Goal: Task Accomplishment & Management: Complete application form

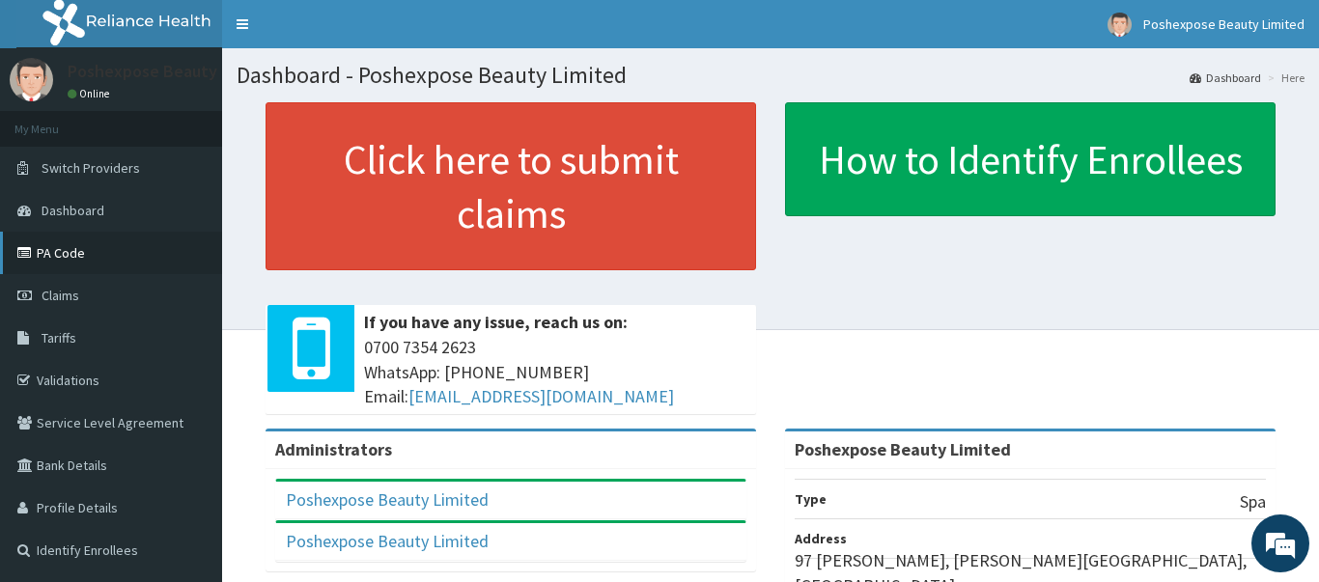
click at [69, 255] on link "PA Code" at bounding box center [111, 253] width 222 height 42
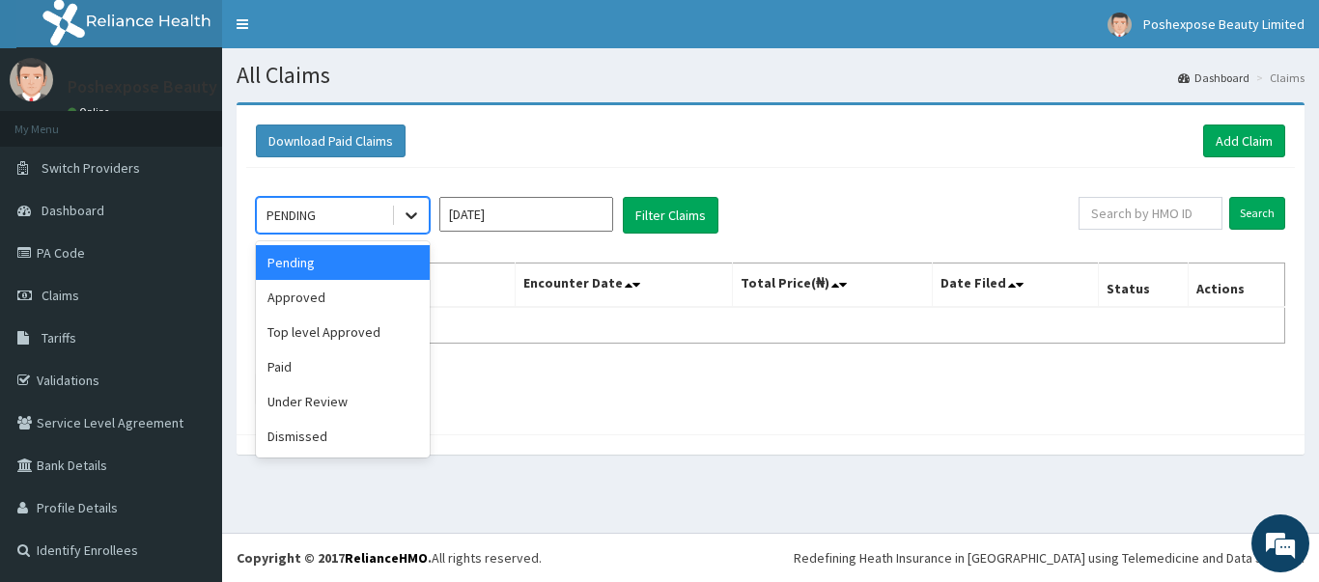
click at [410, 216] on icon at bounding box center [412, 216] width 12 height 7
click at [305, 300] on div "Approved" at bounding box center [343, 297] width 174 height 35
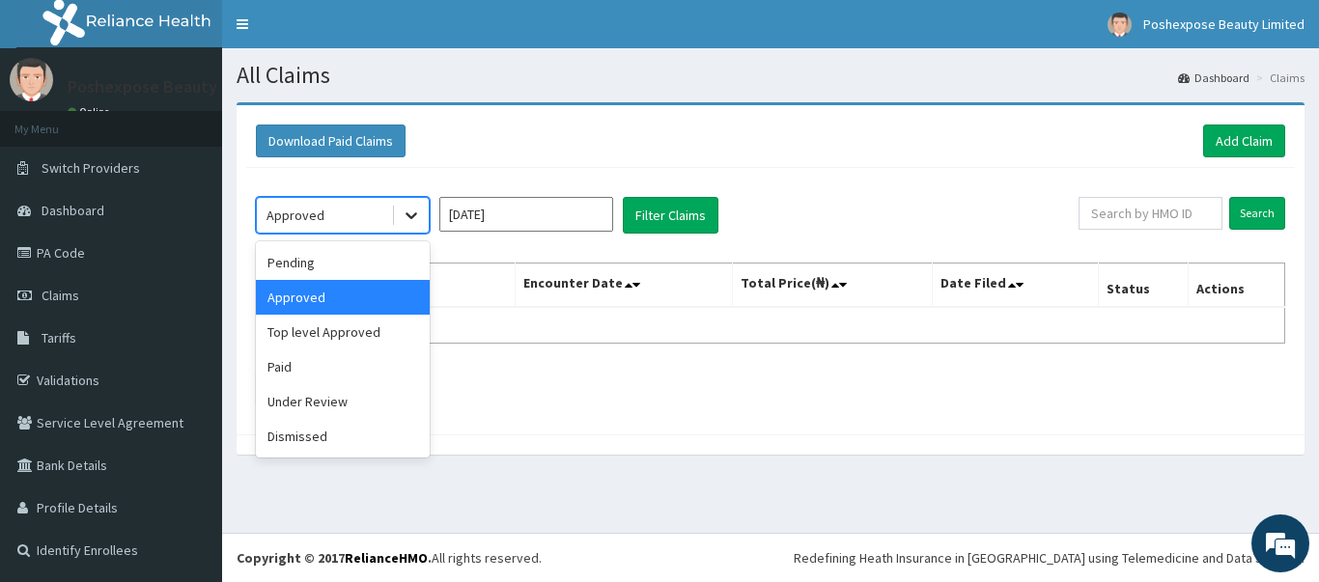
click at [422, 218] on div at bounding box center [411, 215] width 35 height 35
click at [495, 386] on ul at bounding box center [771, 389] width 1030 height 33
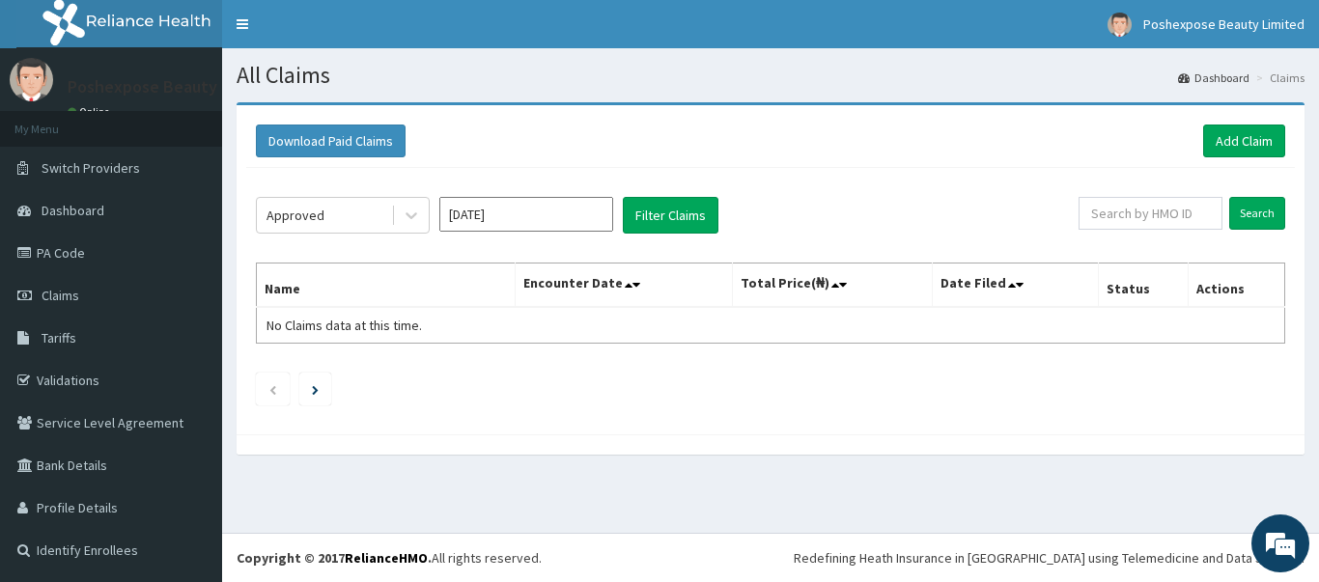
click at [620, 299] on th "Encounter Date" at bounding box center [624, 286] width 216 height 44
click at [409, 325] on span "No Claims data at this time." at bounding box center [345, 325] width 156 height 17
click at [317, 388] on icon "Next page" at bounding box center [315, 390] width 7 height 10
click at [269, 394] on icon "Previous page" at bounding box center [273, 390] width 9 height 12
click at [564, 302] on th "Encounter Date" at bounding box center [624, 286] width 216 height 44
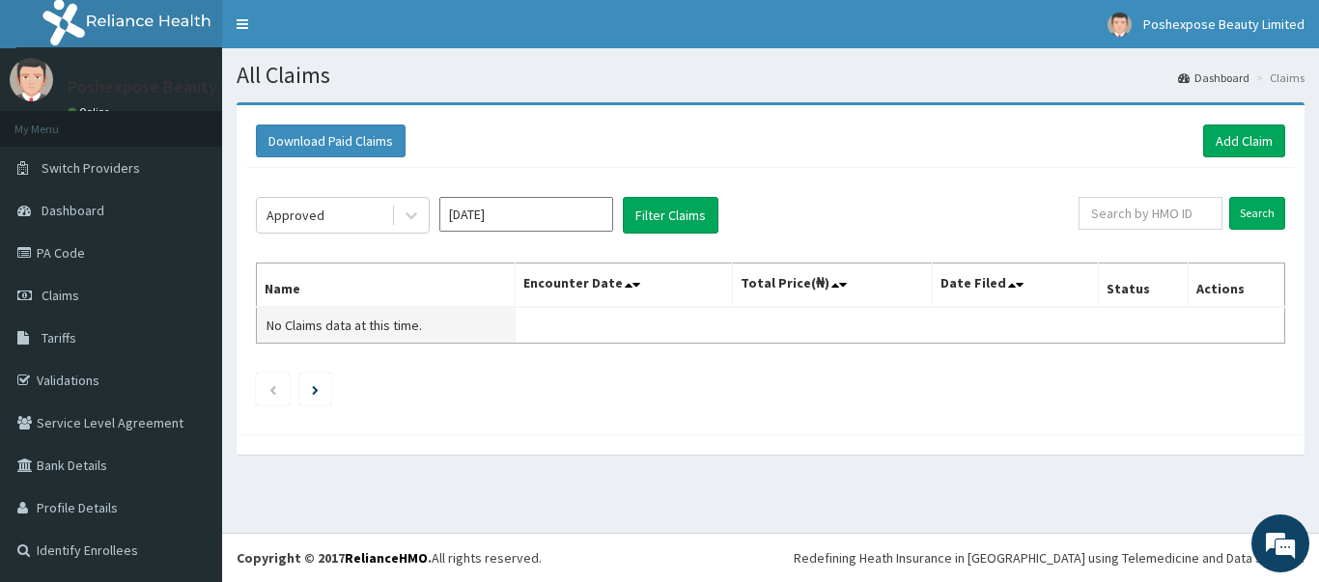
click at [410, 324] on span "No Claims data at this time." at bounding box center [345, 325] width 156 height 17
click at [1237, 134] on link "Add Claim" at bounding box center [1244, 141] width 82 height 33
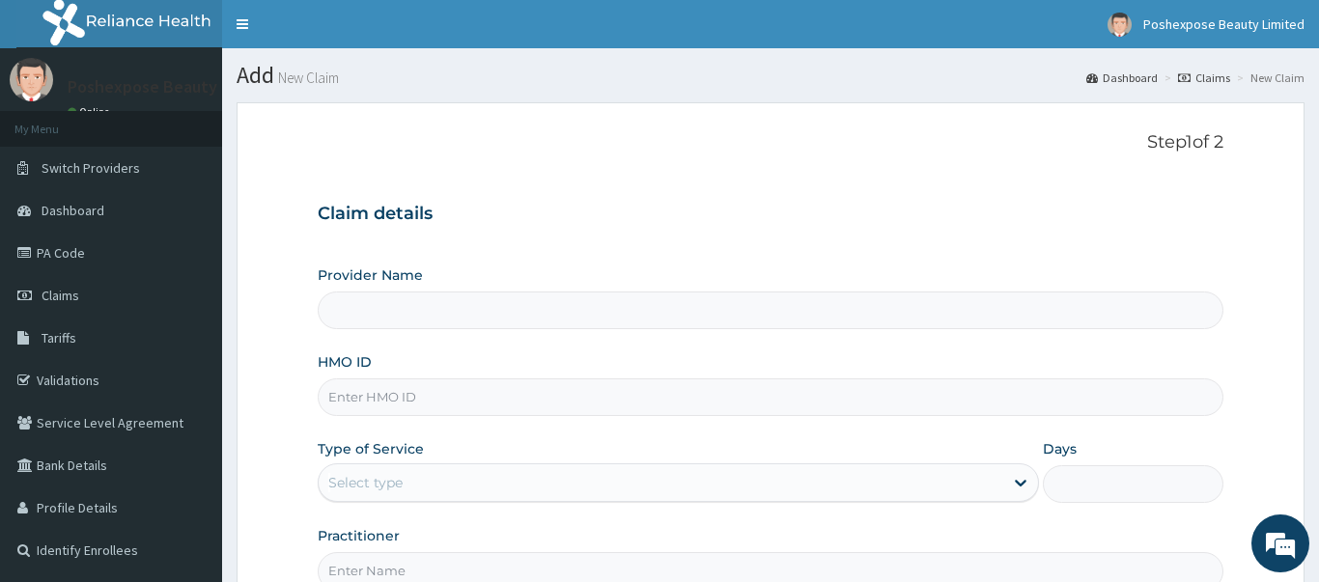
type input "Poshexpose Beauty Limited"
type input "1"
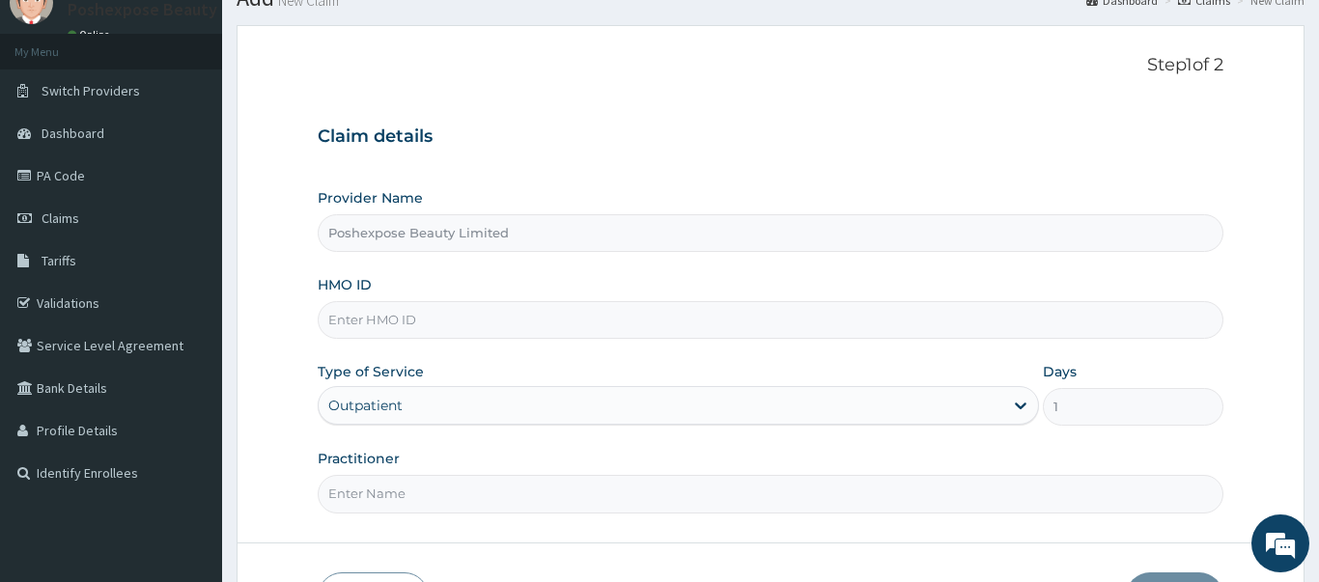
scroll to position [116, 0]
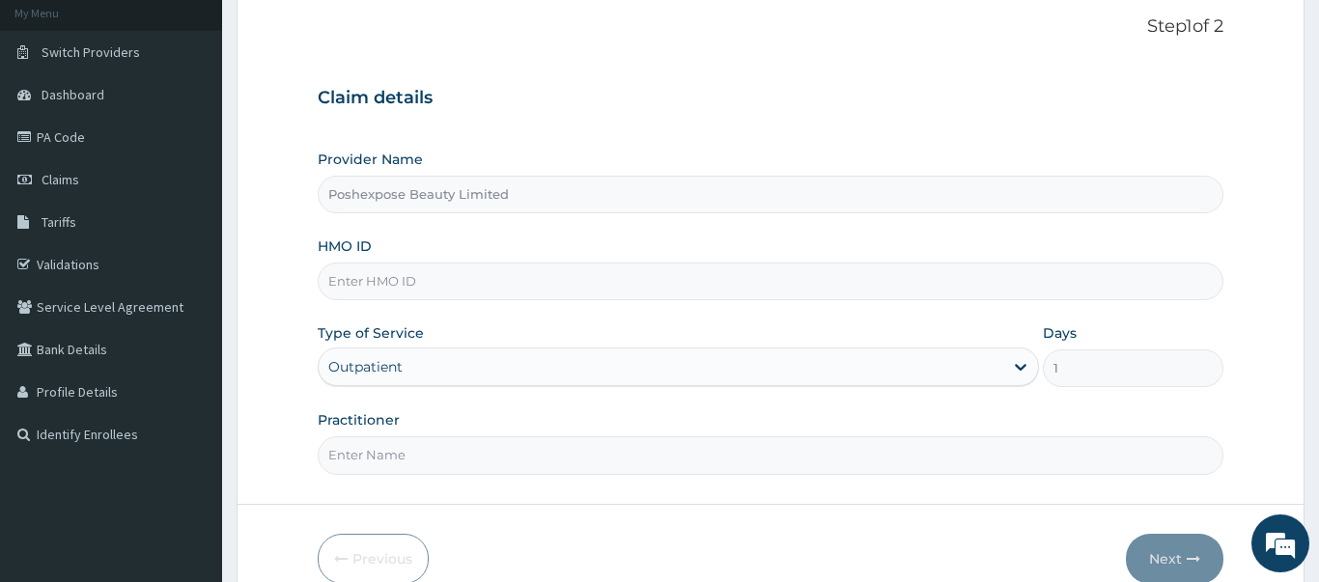
click at [444, 266] on input "HMO ID" at bounding box center [771, 282] width 906 height 38
click at [59, 142] on link "PA Code" at bounding box center [111, 137] width 222 height 42
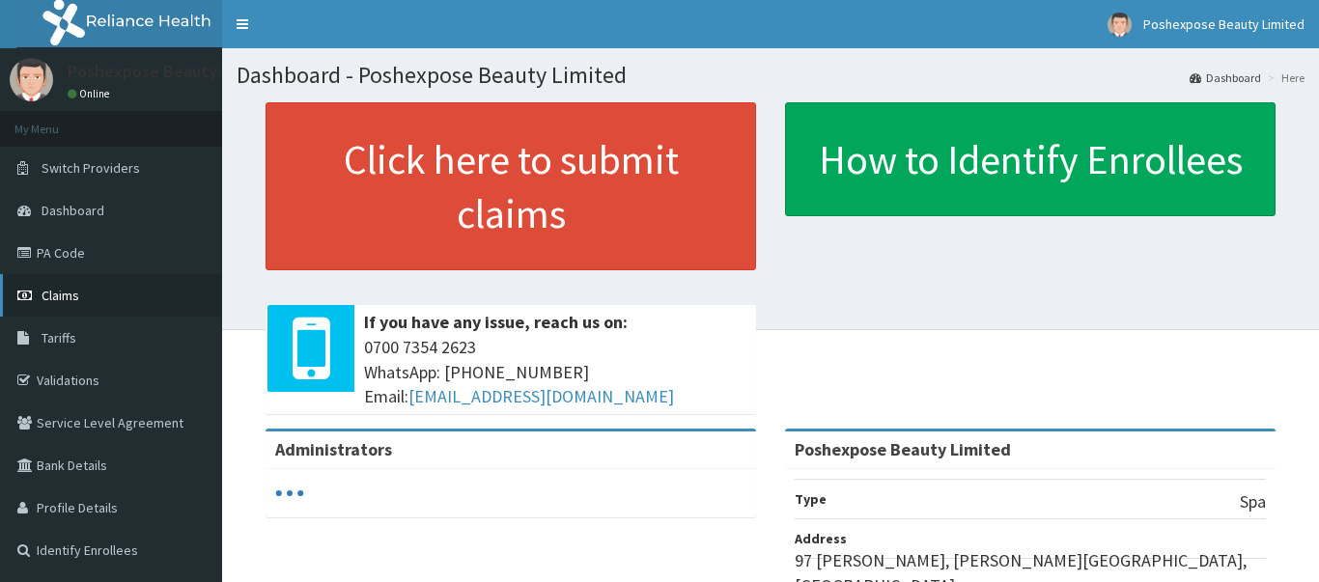
click at [200, 287] on link "Claims" at bounding box center [111, 295] width 222 height 42
click at [68, 297] on span "Claims" at bounding box center [61, 295] width 38 height 17
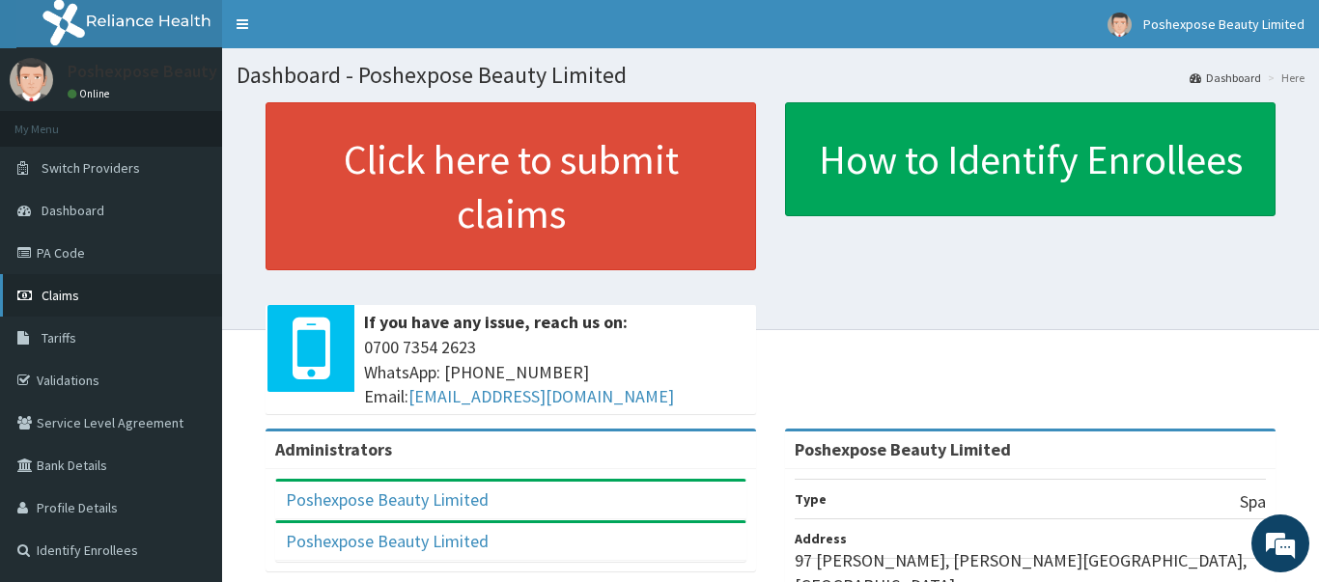
click at [46, 297] on span "Claims" at bounding box center [61, 295] width 38 height 17
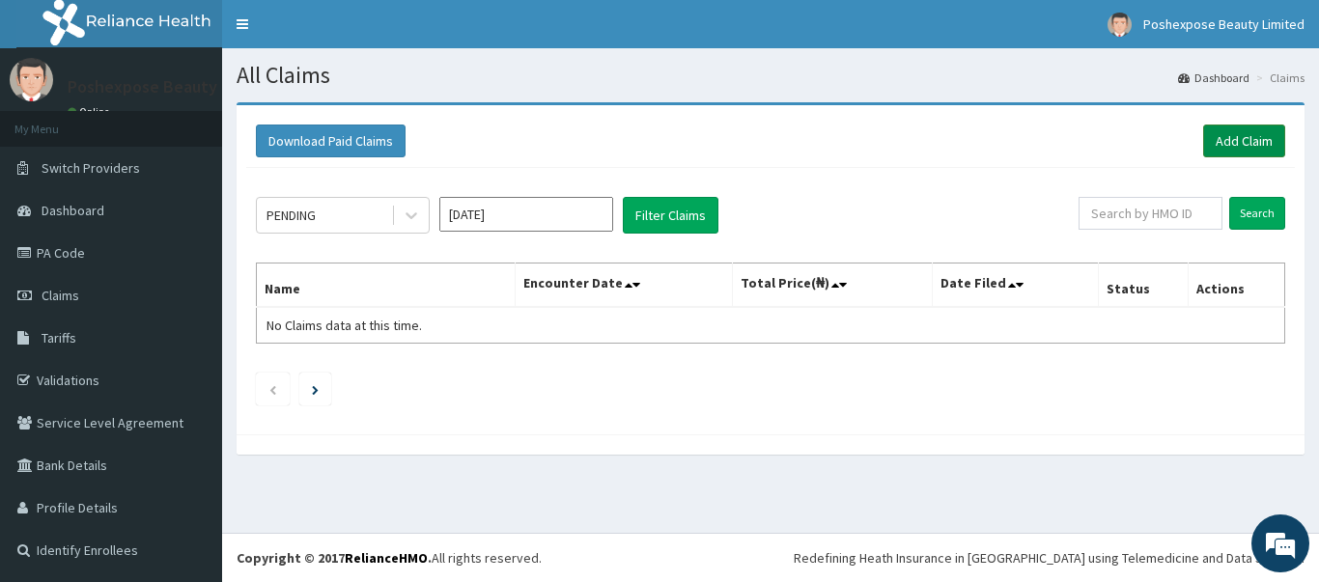
click at [1234, 132] on link "Add Claim" at bounding box center [1244, 141] width 82 height 33
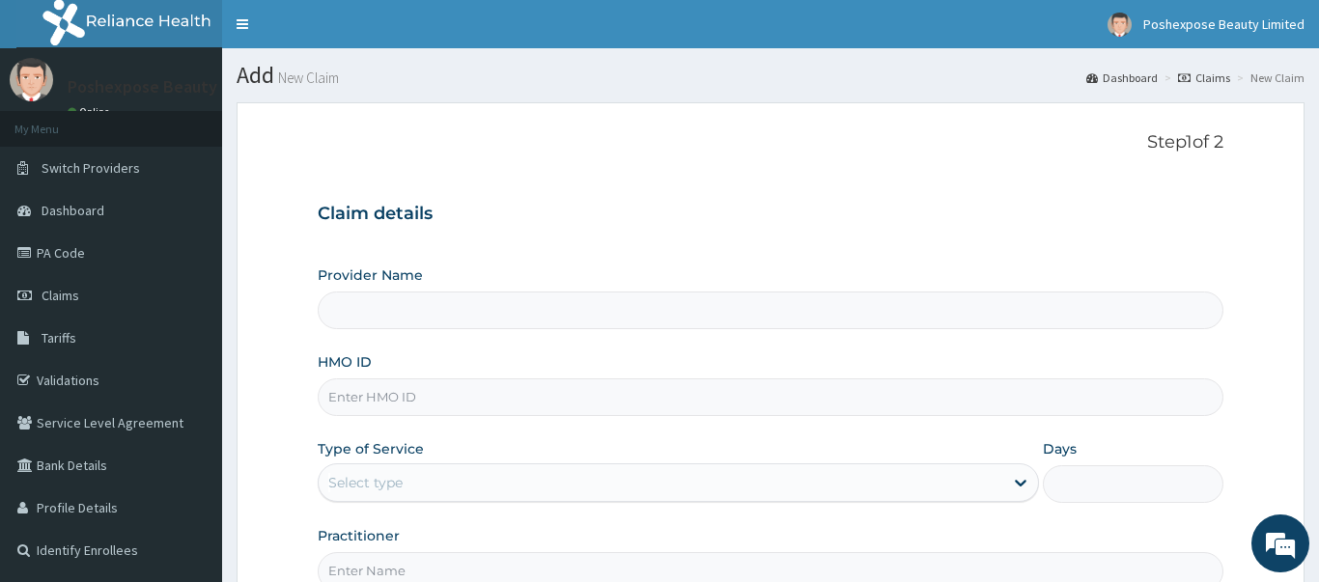
type input "Poshexpose Beauty Limited"
type input "1"
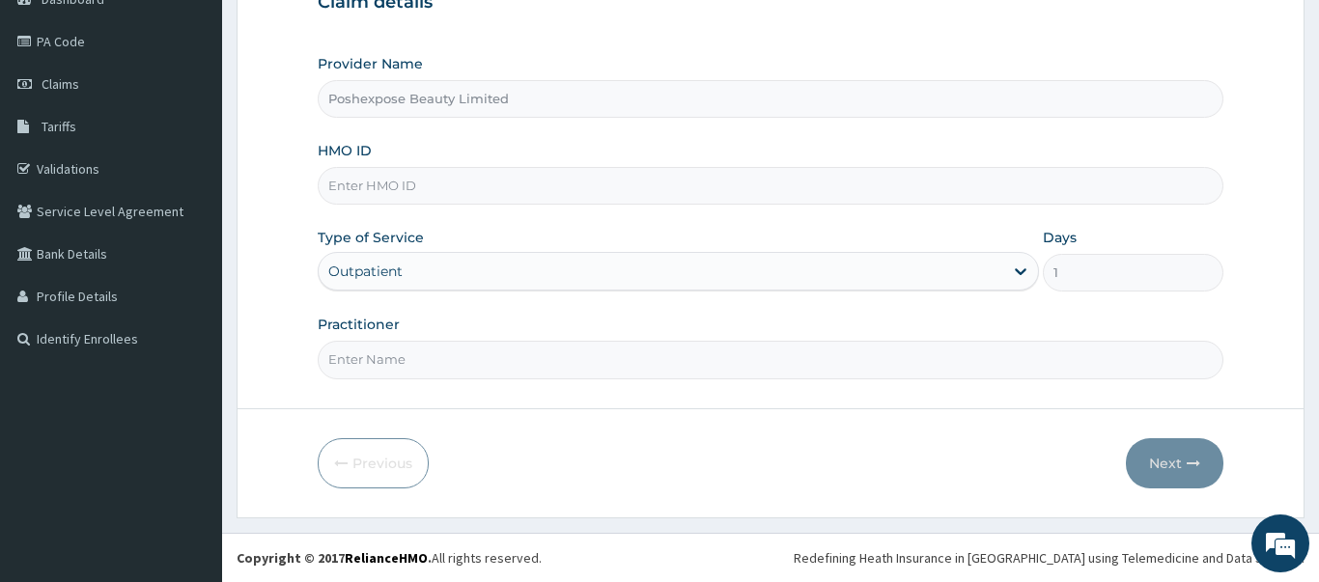
click at [434, 354] on input "Practitioner" at bounding box center [771, 360] width 906 height 38
type input "POSHEXPOSE"
click at [267, 336] on form "Step 1 of 2 Claim details Provider Name Poshexpose Beauty Limited HMO ID Type o…" at bounding box center [771, 204] width 1068 height 627
click at [456, 170] on input "HMO ID" at bounding box center [771, 186] width 906 height 38
type input "KAT/10036/A"
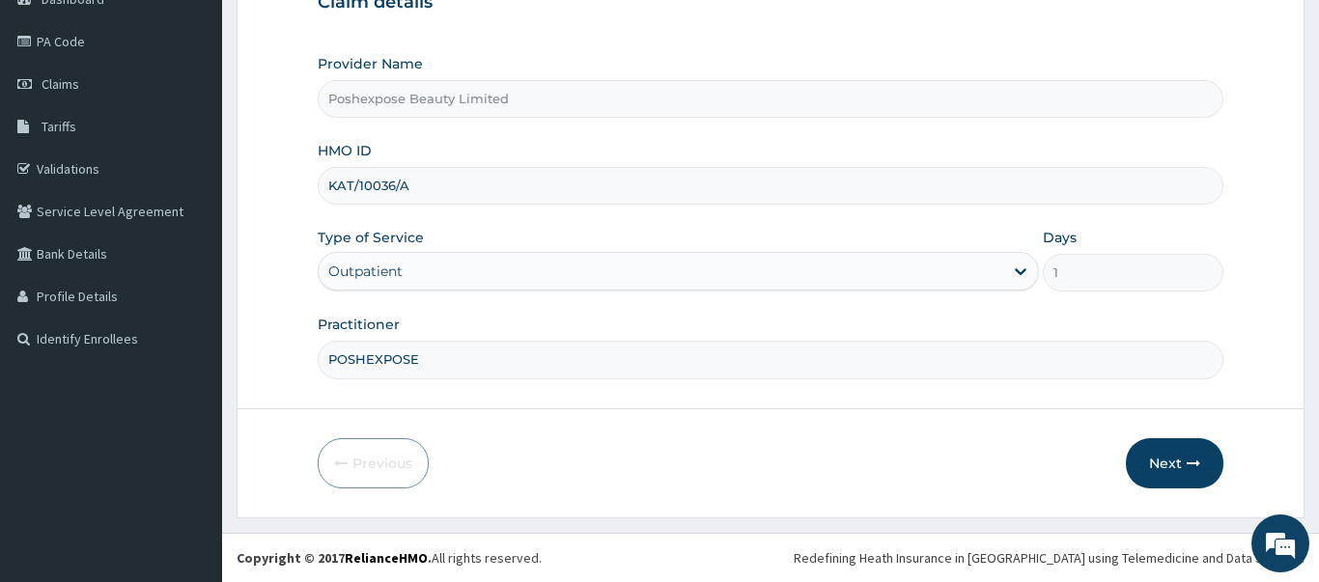
click at [1014, 252] on div "Outpatient" at bounding box center [679, 271] width 722 height 39
click at [1017, 252] on div "Outpatient" at bounding box center [679, 271] width 722 height 39
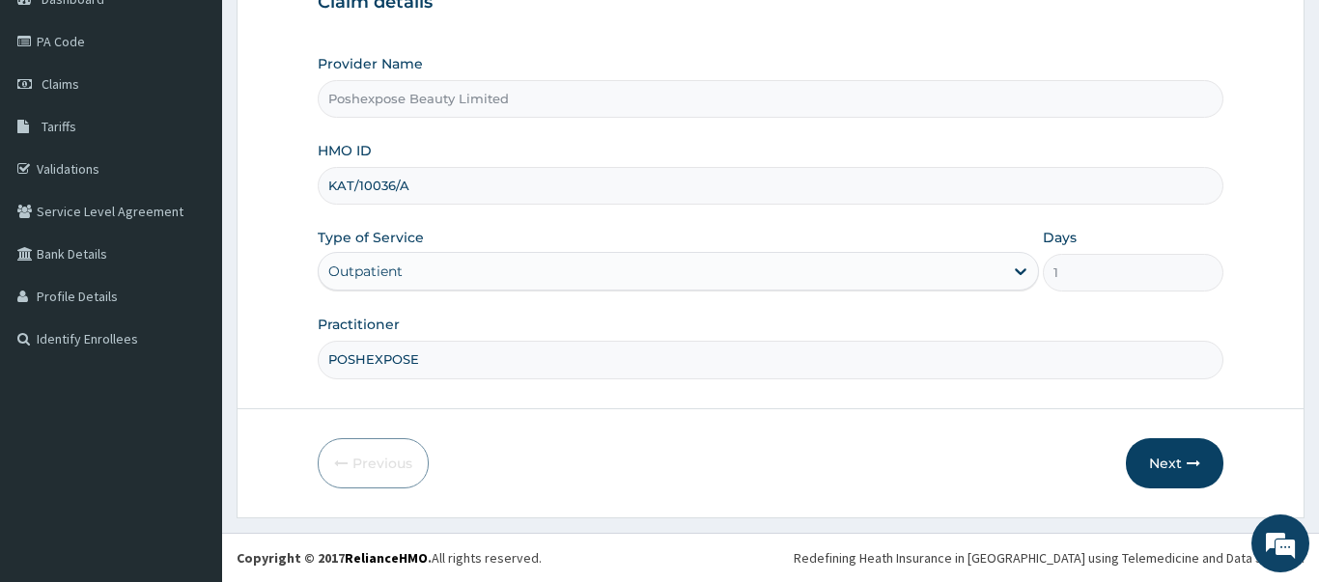
click at [1021, 252] on div "Outpatient" at bounding box center [679, 271] width 722 height 39
click at [1180, 478] on button "Next" at bounding box center [1175, 463] width 98 height 50
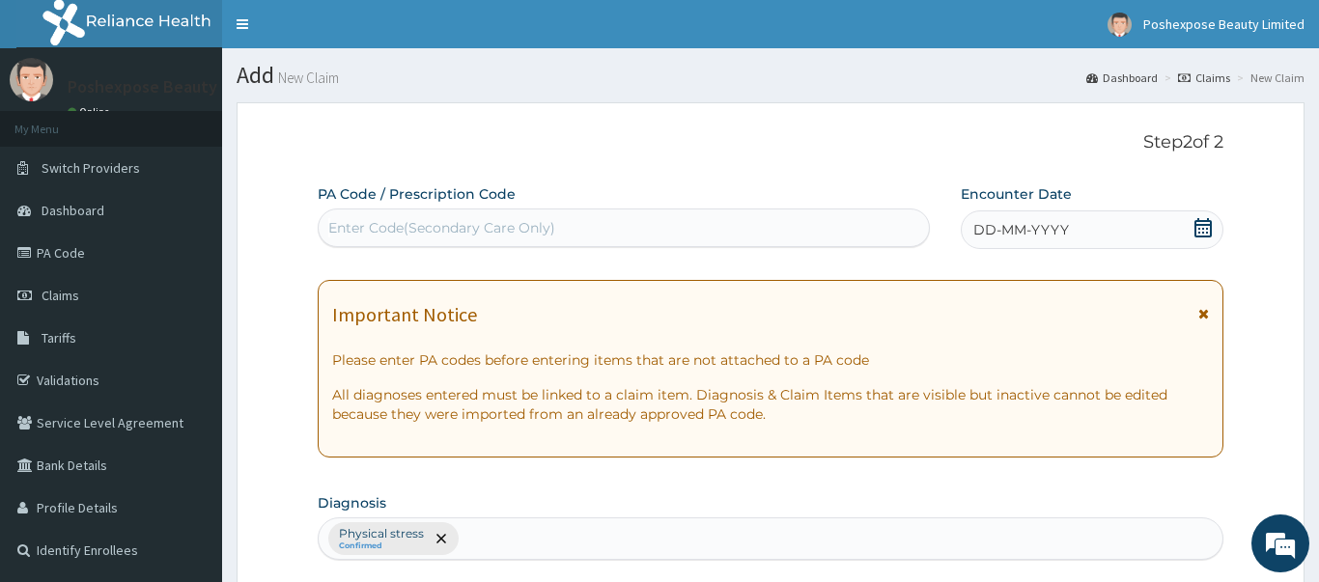
click at [447, 220] on div "Enter Code(Secondary Care Only)" at bounding box center [441, 227] width 227 height 19
type input "PA/124DC6"
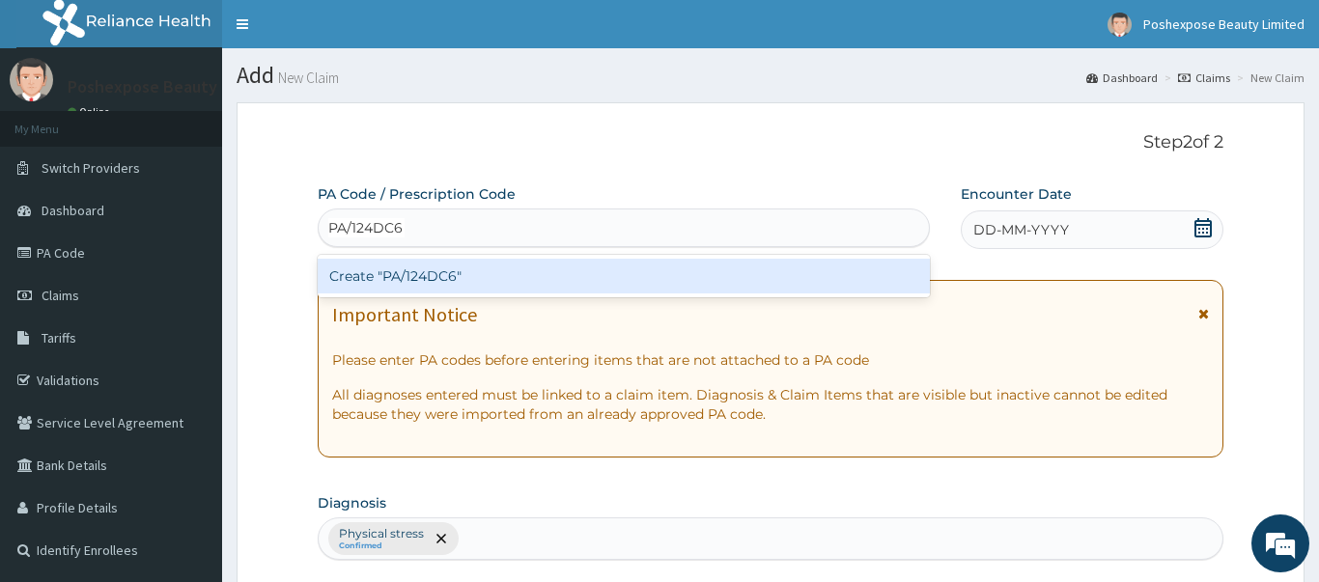
click at [462, 275] on div "Create "PA/124DC6"" at bounding box center [624, 276] width 612 height 35
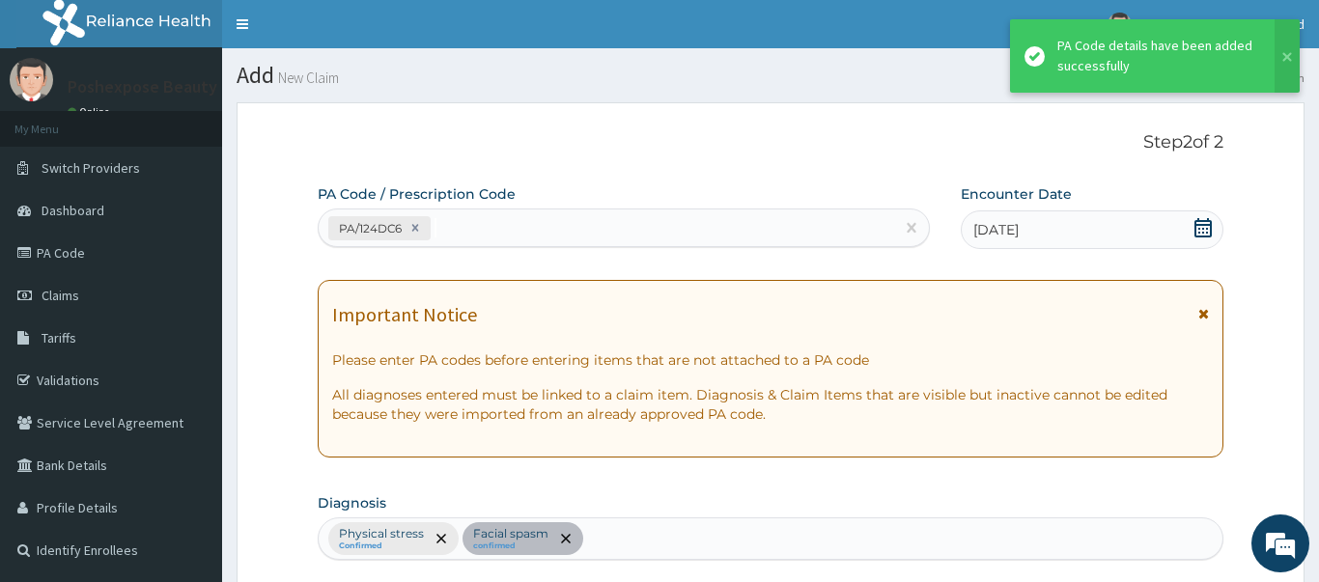
scroll to position [509, 0]
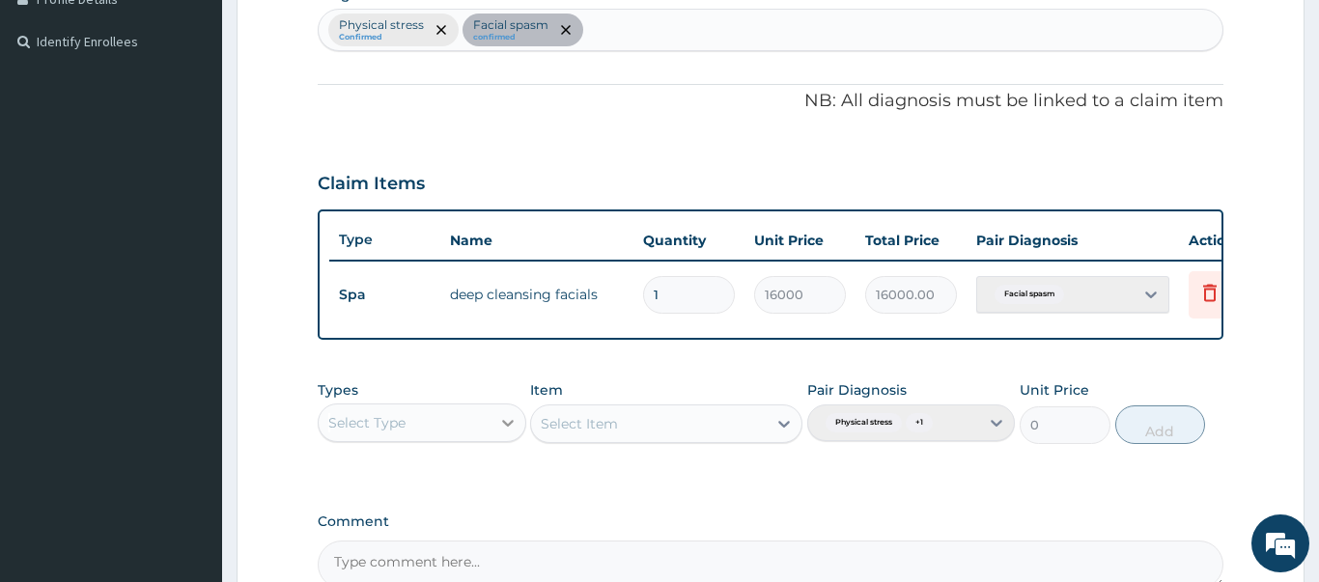
click at [506, 413] on icon at bounding box center [507, 422] width 19 height 19
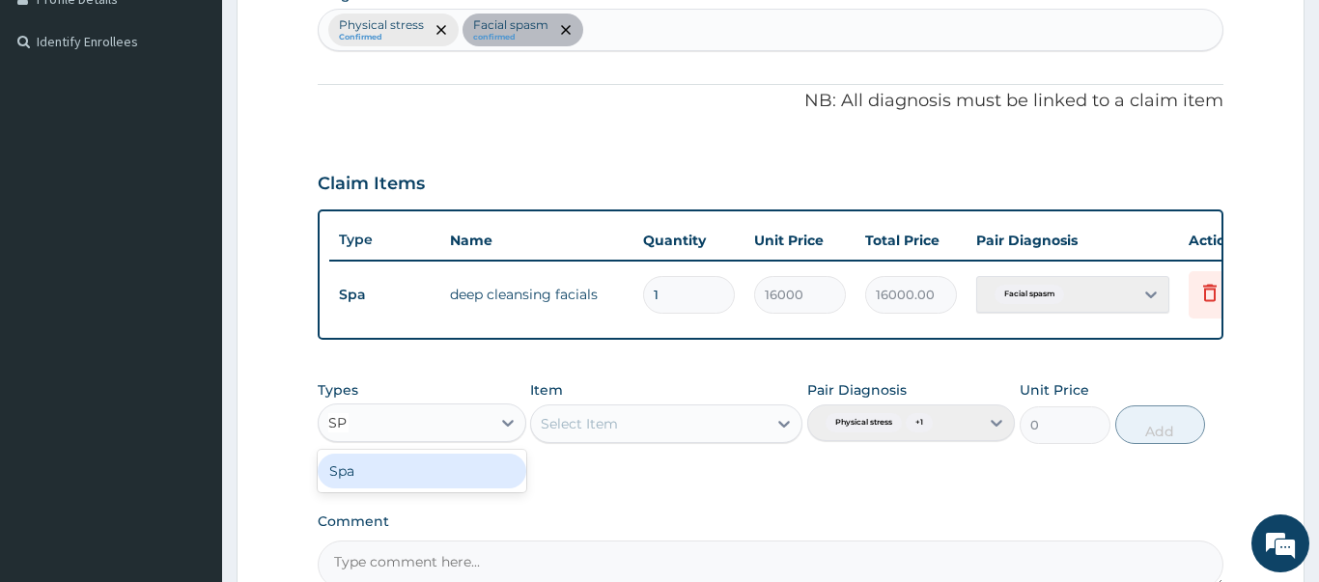
type input "SP"
click at [395, 545] on textarea "Comment" at bounding box center [771, 565] width 906 height 48
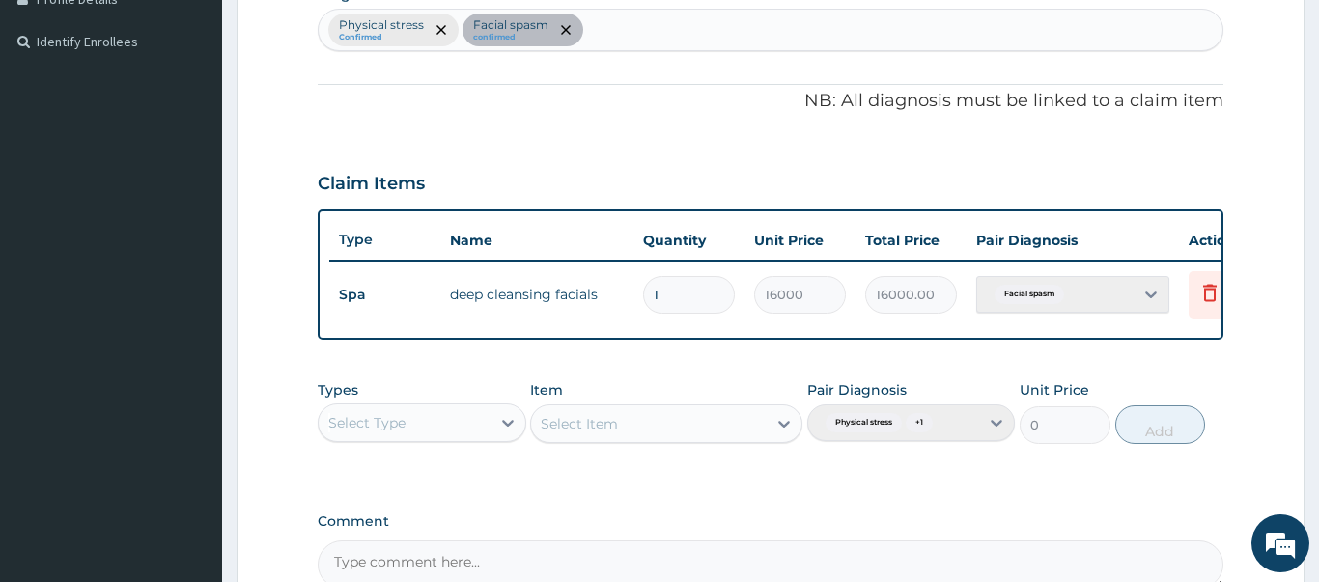
click at [395, 545] on textarea "Comment" at bounding box center [771, 565] width 906 height 48
click at [358, 413] on div "Select Type" at bounding box center [366, 422] width 77 height 19
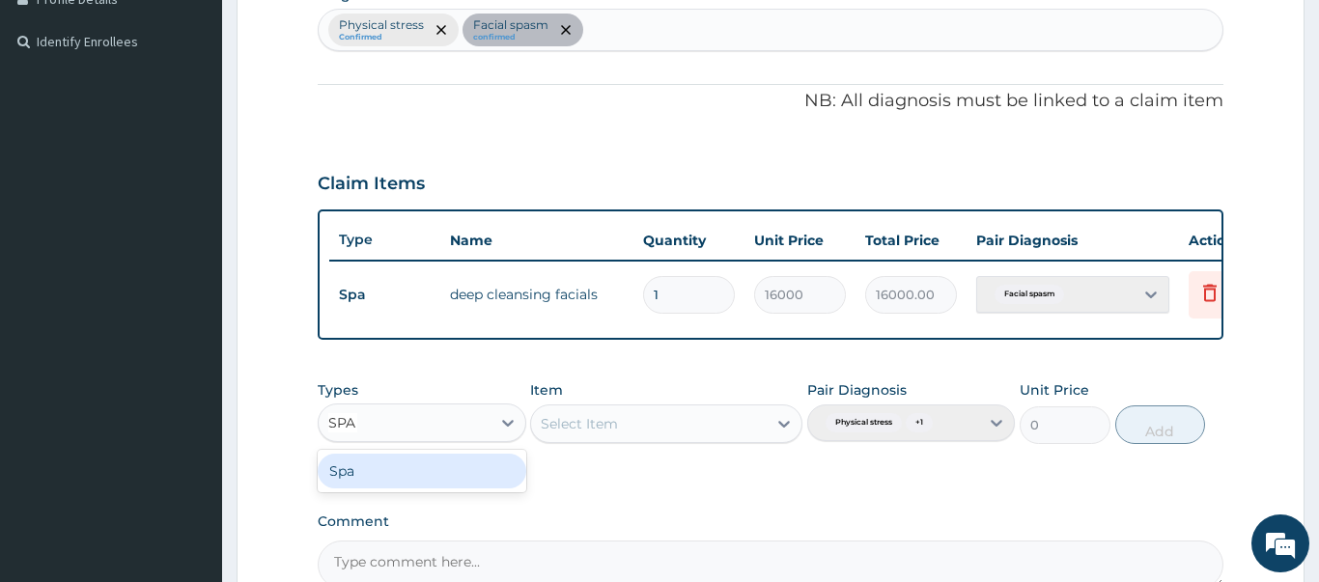
type input "SPA"
click at [671, 409] on div "Select Item" at bounding box center [666, 424] width 272 height 39
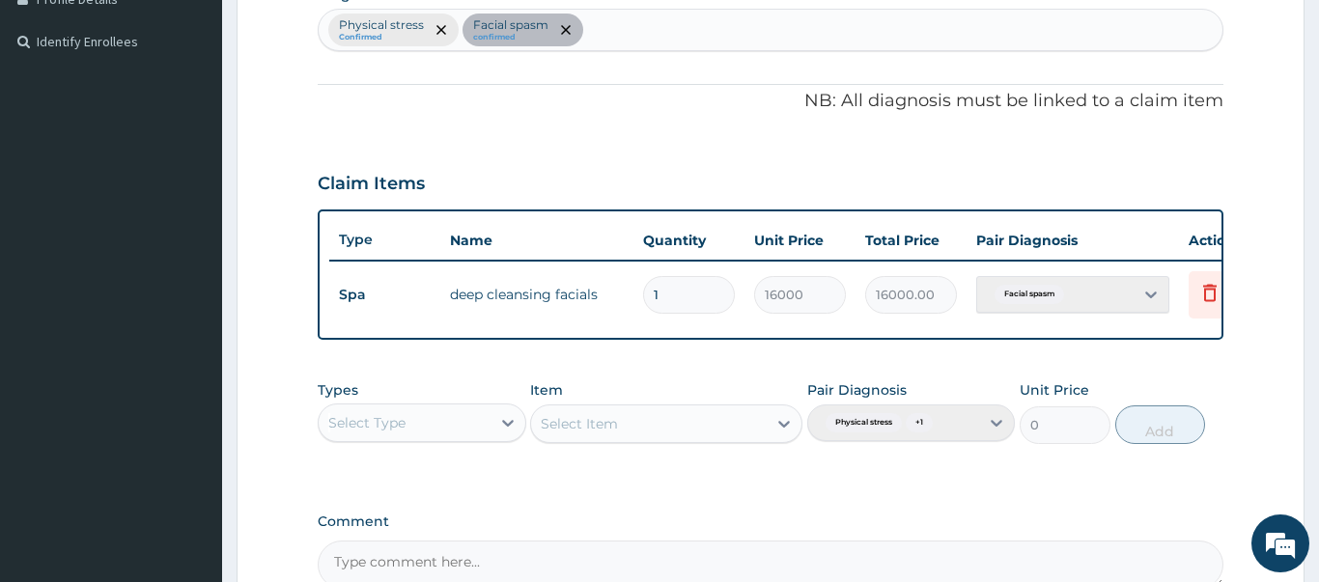
click at [786, 419] on div "Select Item" at bounding box center [666, 424] width 272 height 39
click at [665, 426] on div "Select Item" at bounding box center [666, 424] width 272 height 39
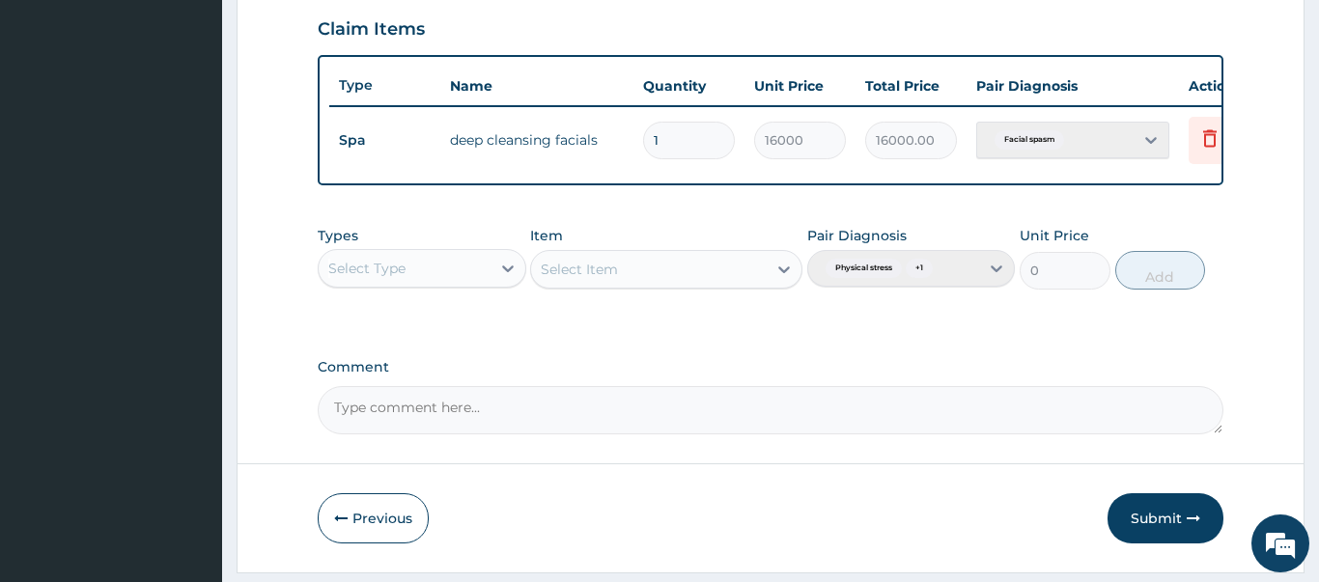
scroll to position [625, 0]
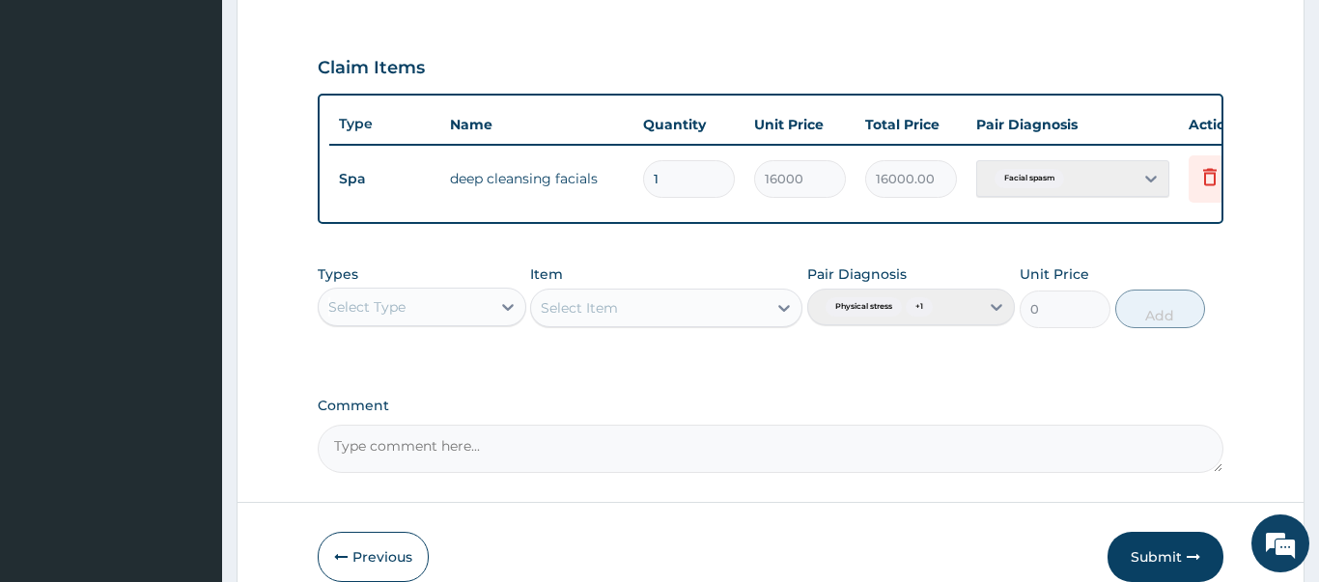
click at [799, 165] on input "16000" at bounding box center [800, 179] width 92 height 38
click at [1151, 549] on button "Submit" at bounding box center [1166, 557] width 116 height 50
click at [1162, 548] on button "Submit" at bounding box center [1166, 557] width 116 height 50
click at [1151, 552] on button "Submit" at bounding box center [1166, 557] width 116 height 50
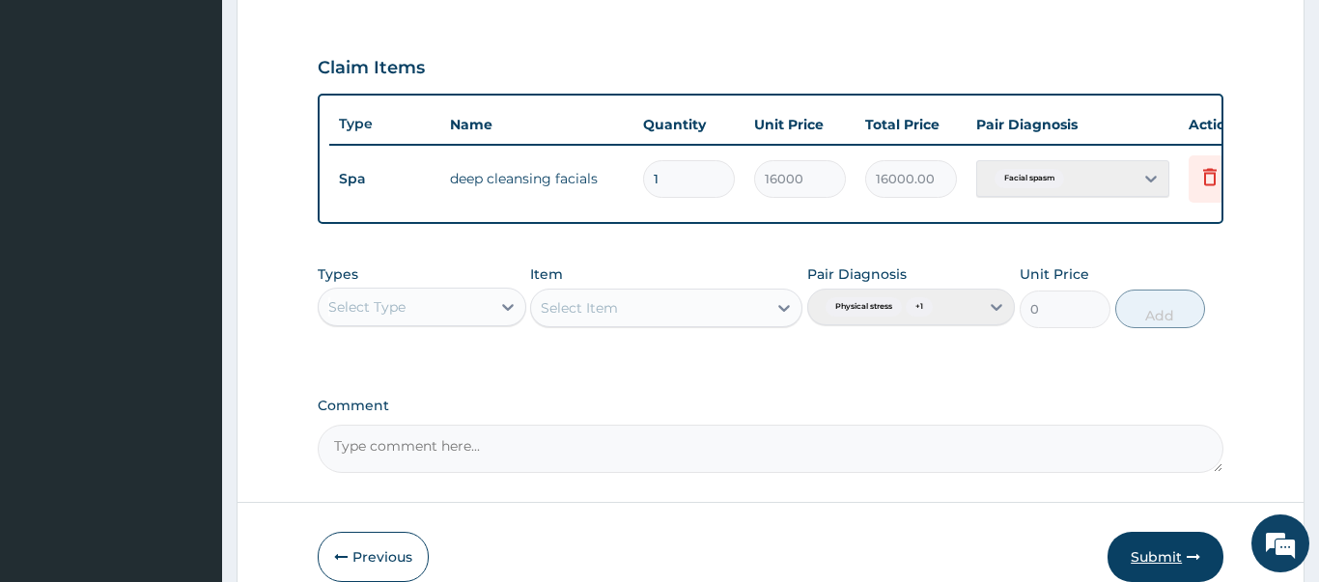
click at [1151, 552] on button "Submit" at bounding box center [1166, 557] width 116 height 50
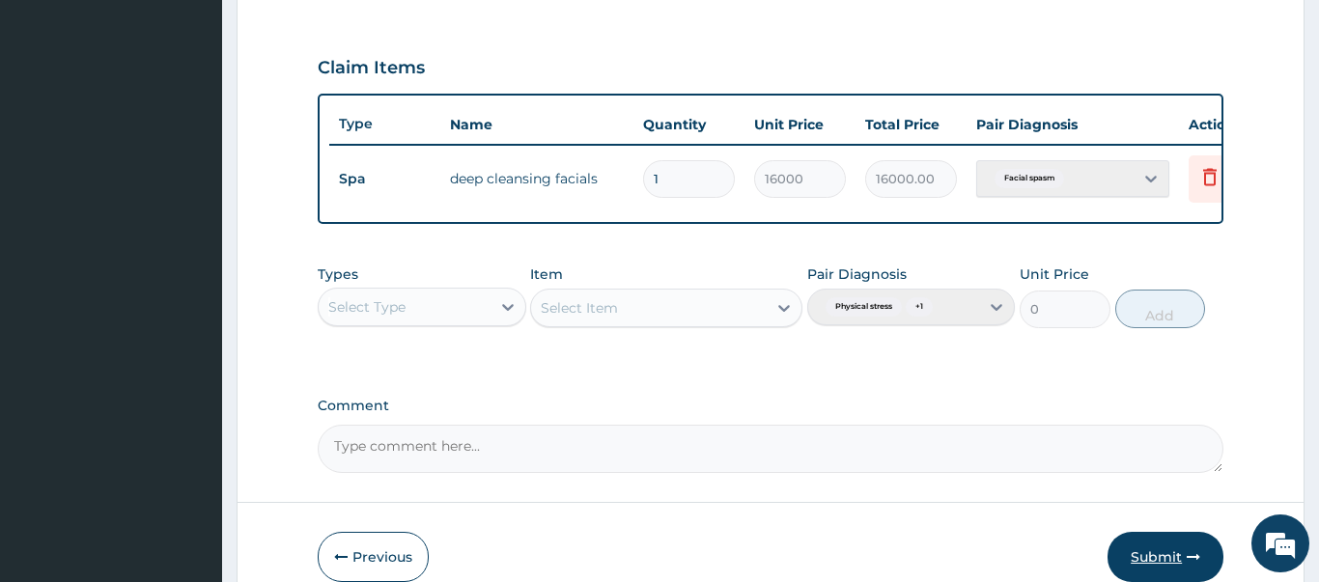
click at [1151, 552] on button "Submit" at bounding box center [1166, 557] width 116 height 50
click at [1199, 553] on icon "button" at bounding box center [1194, 558] width 14 height 14
click at [1142, 532] on button "Submit" at bounding box center [1166, 557] width 116 height 50
click at [493, 297] on div at bounding box center [508, 307] width 35 height 35
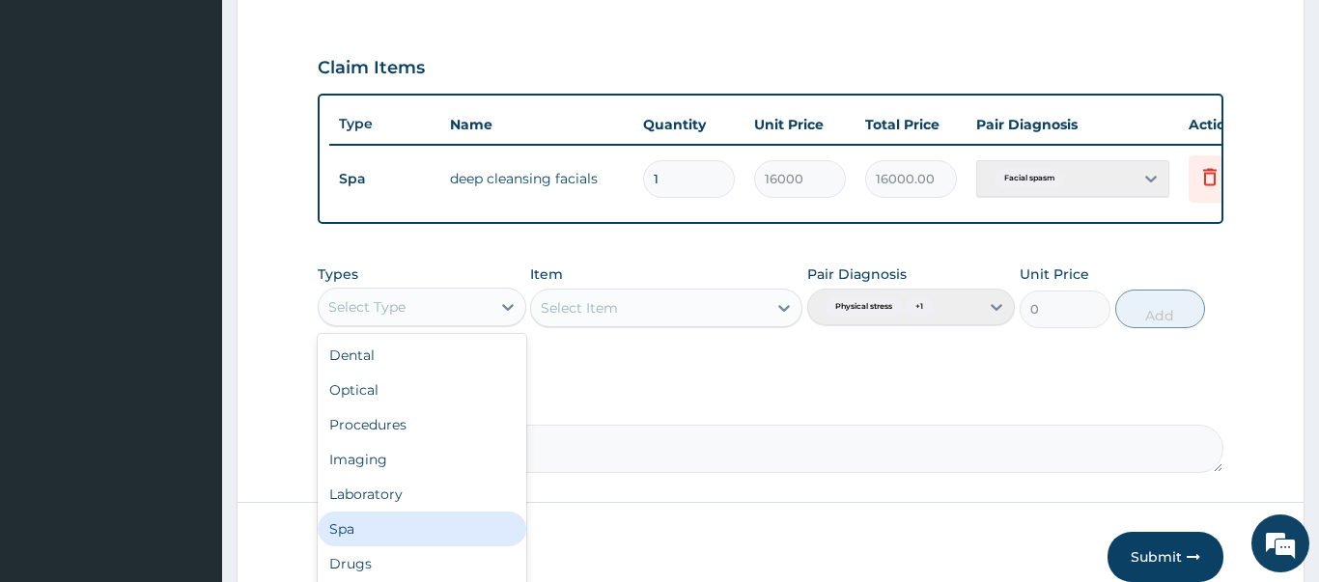
click at [354, 531] on div "Spa" at bounding box center [422, 529] width 209 height 35
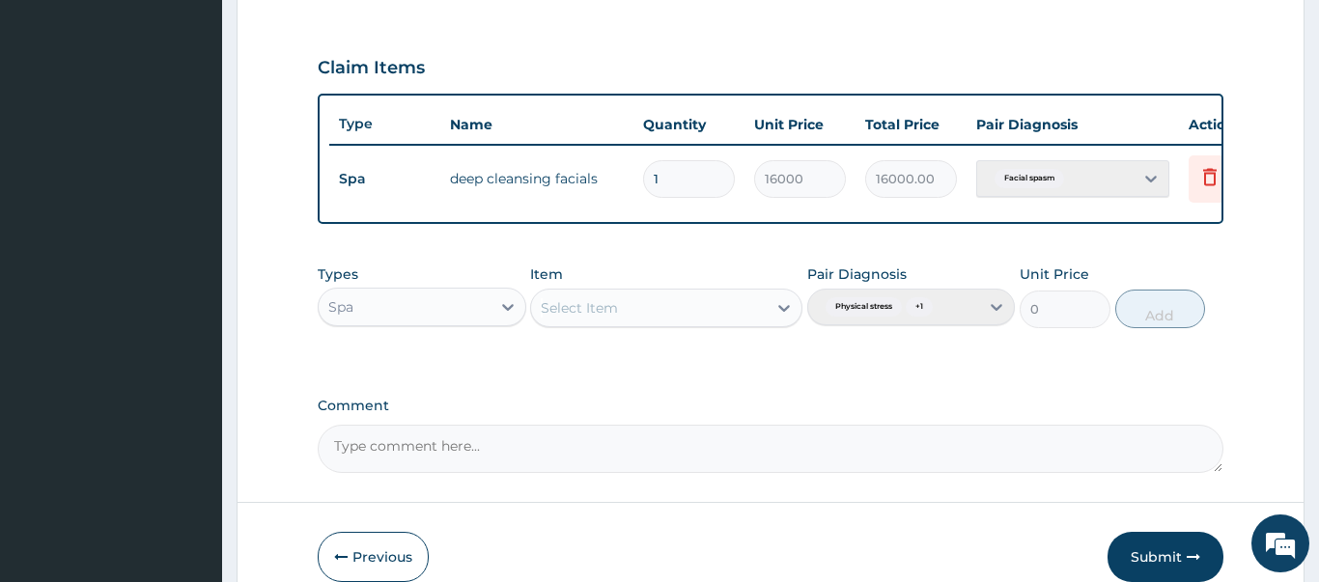
click at [703, 304] on div "Select Item" at bounding box center [649, 308] width 236 height 31
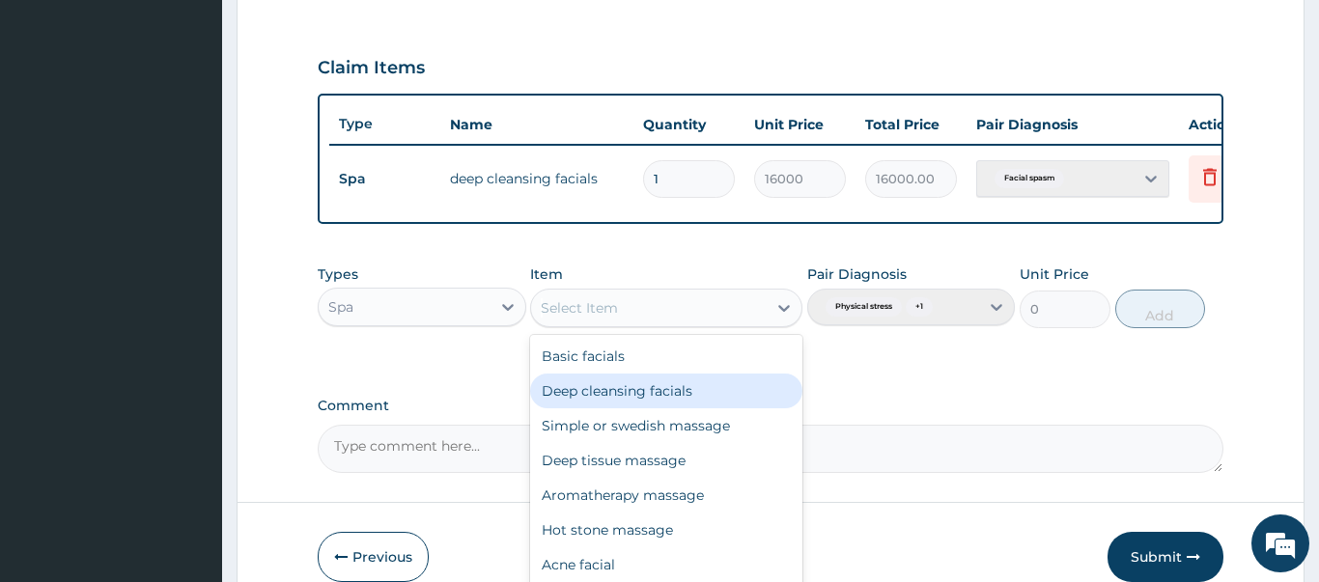
click at [694, 384] on div "Deep cleansing facials" at bounding box center [666, 391] width 272 height 35
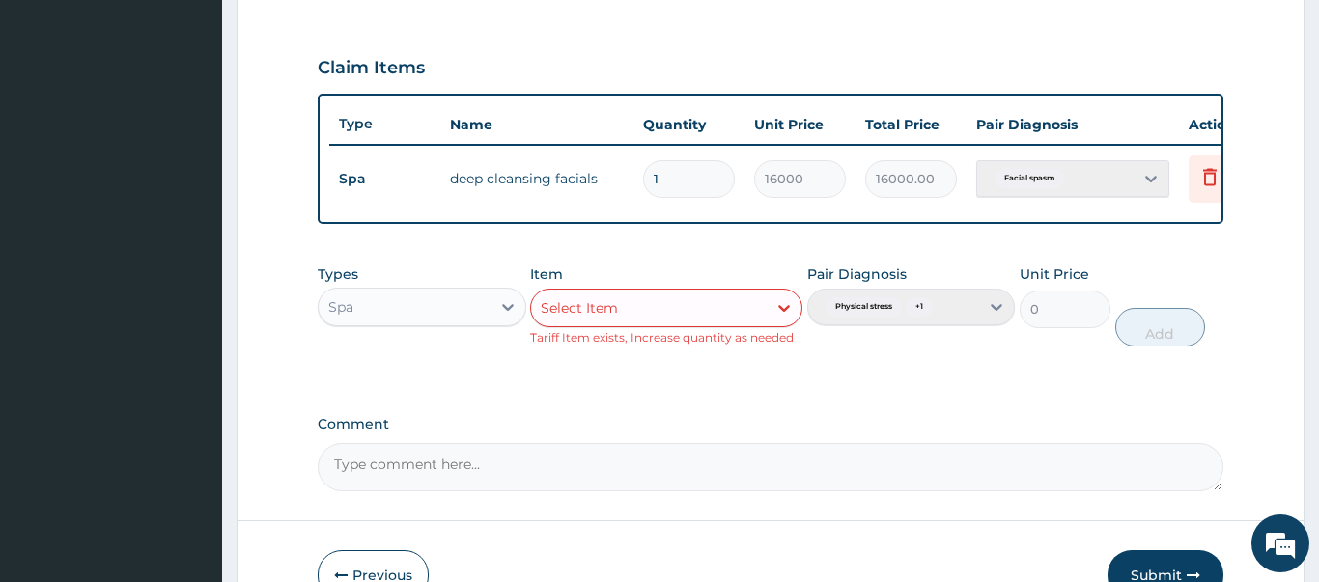
click at [761, 298] on div "Select Item" at bounding box center [649, 308] width 236 height 31
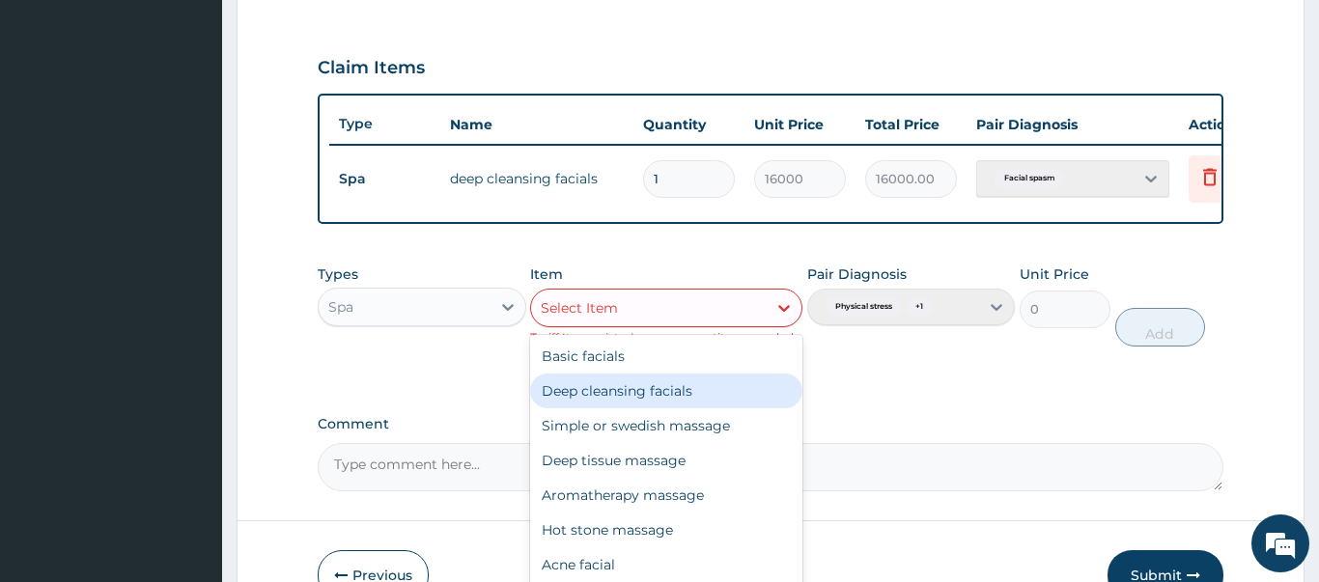
click at [663, 387] on div "Deep cleansing facials" at bounding box center [666, 391] width 272 height 35
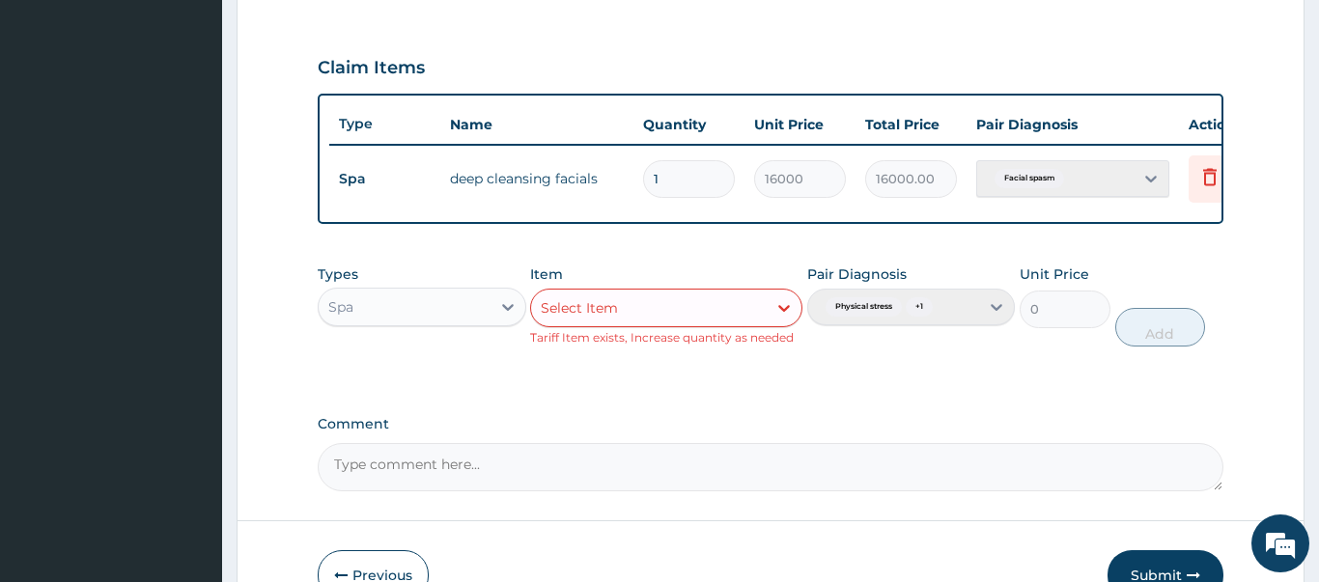
click at [987, 301] on div "Pair Diagnosis Physical stress + 1" at bounding box center [911, 306] width 209 height 82
click at [1050, 306] on input "0" at bounding box center [1065, 310] width 91 height 38
click at [1040, 299] on input "0" at bounding box center [1065, 310] width 91 height 38
click at [778, 305] on icon at bounding box center [784, 307] width 19 height 19
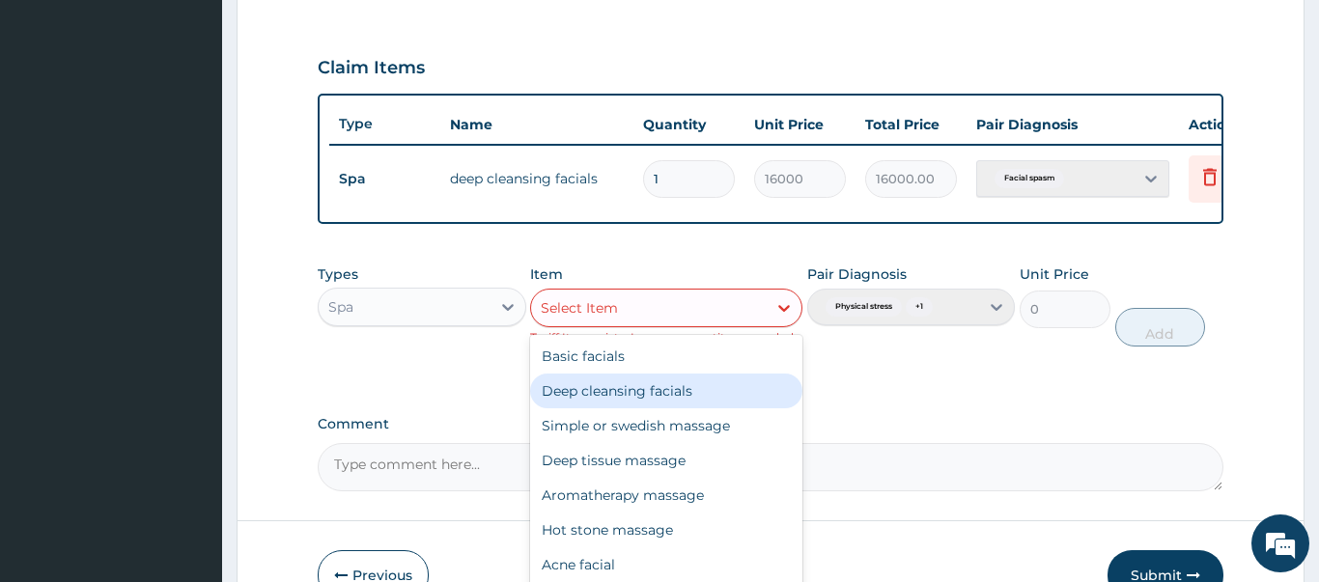
click at [725, 388] on div "Deep cleansing facials" at bounding box center [666, 391] width 272 height 35
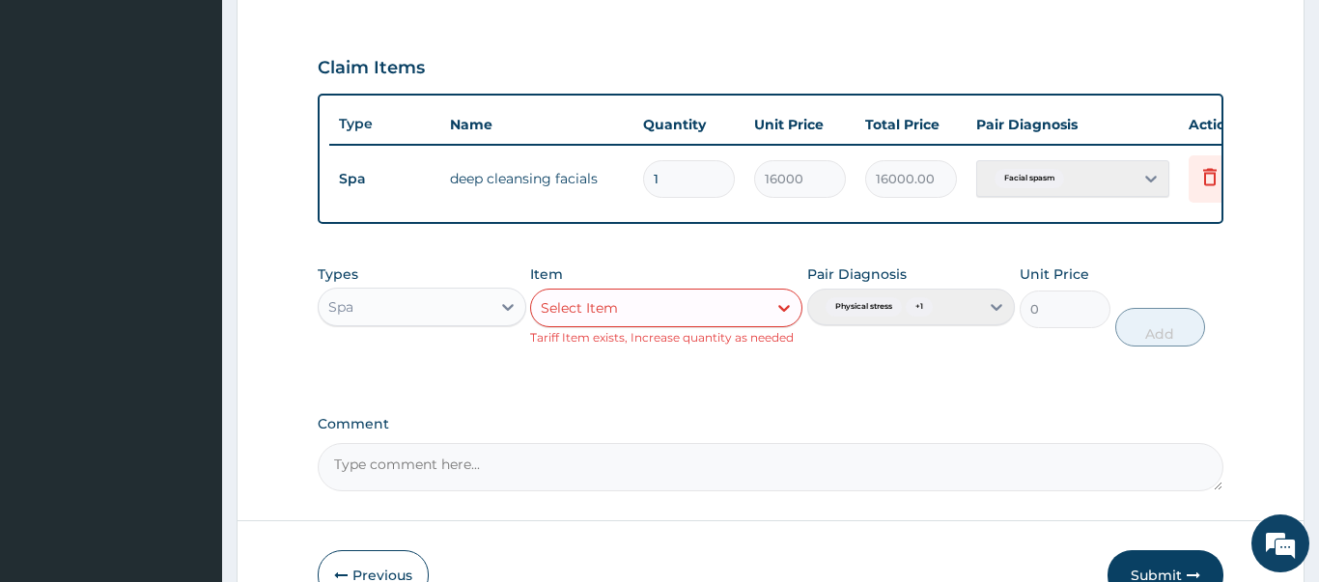
click at [1063, 304] on input "0" at bounding box center [1065, 310] width 91 height 38
click at [786, 301] on icon at bounding box center [784, 307] width 19 height 19
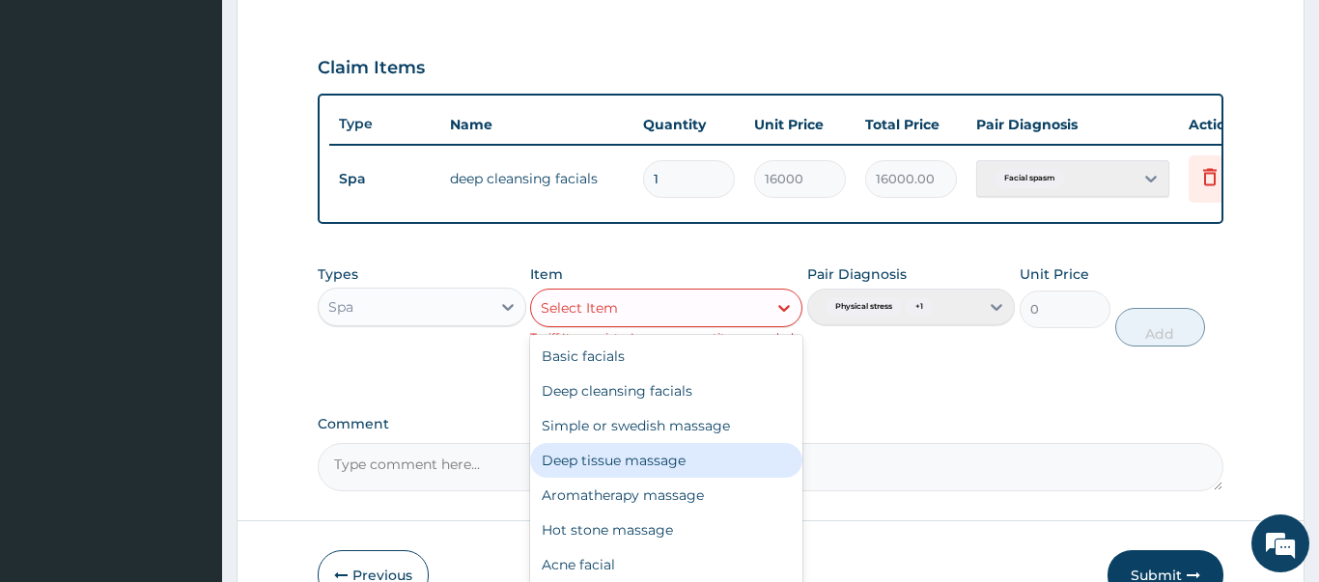
click at [673, 461] on div "Deep tissue massage" at bounding box center [666, 460] width 272 height 35
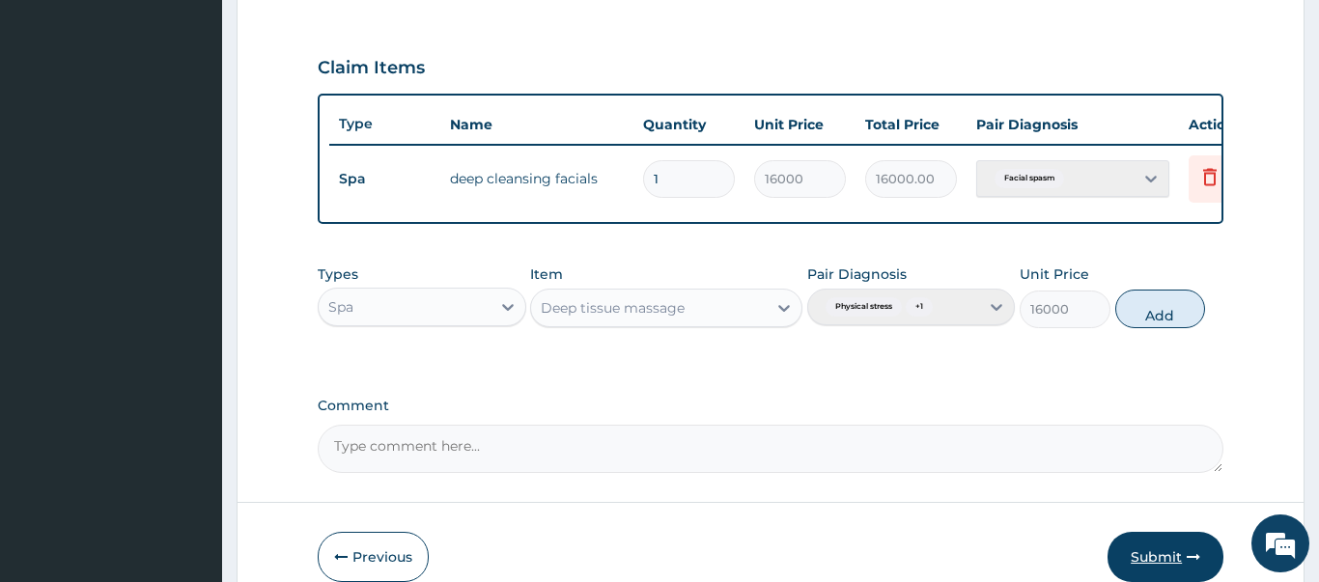
click at [1156, 553] on button "Submit" at bounding box center [1166, 557] width 116 height 50
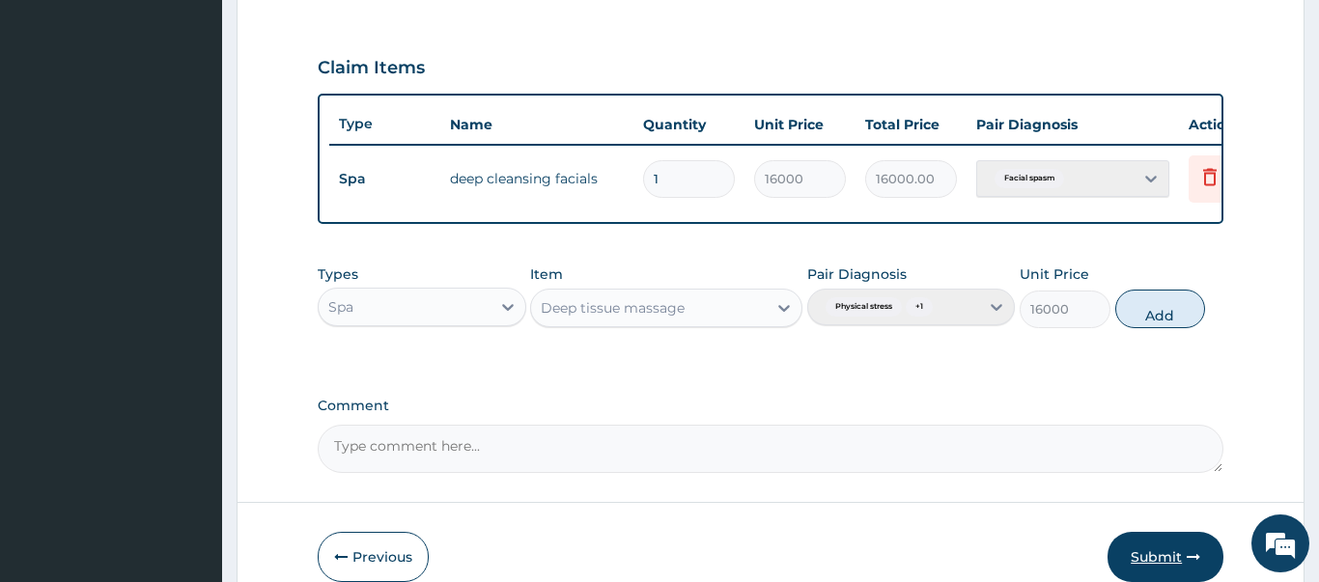
click at [1156, 553] on button "Submit" at bounding box center [1166, 557] width 116 height 50
click at [1163, 299] on button "Add" at bounding box center [1161, 309] width 91 height 39
type input "0"
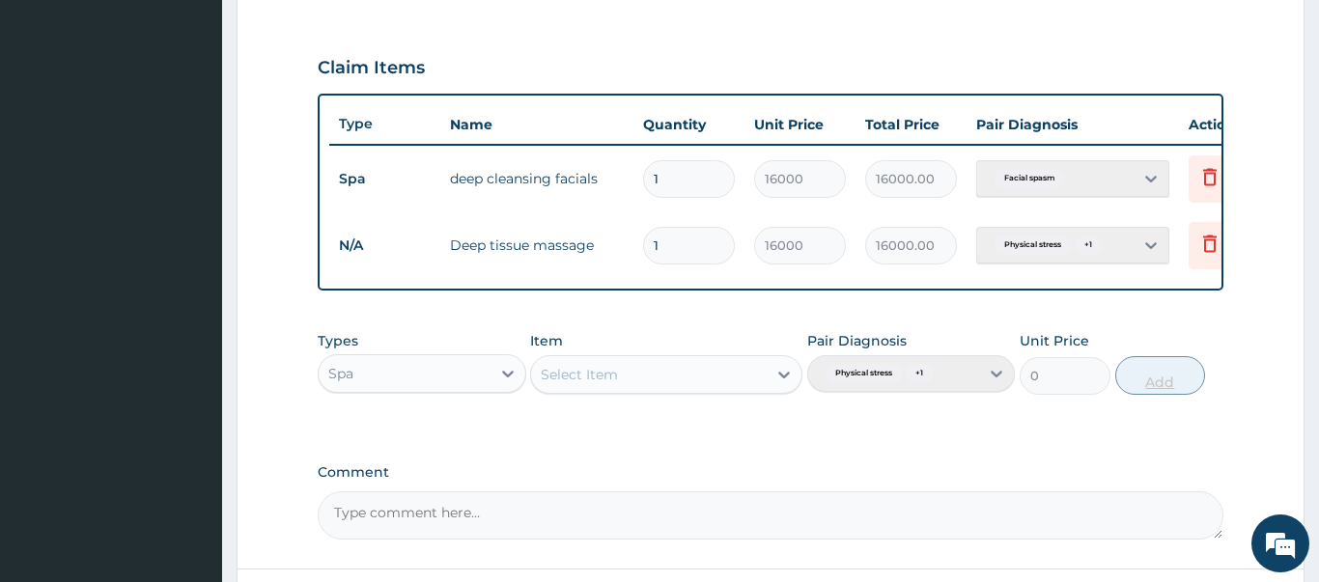
click at [1163, 299] on div "PA Code / Prescription Code PA/124DC6 Encounter Date [DATE] Important Notice Pl…" at bounding box center [771, 50] width 906 height 980
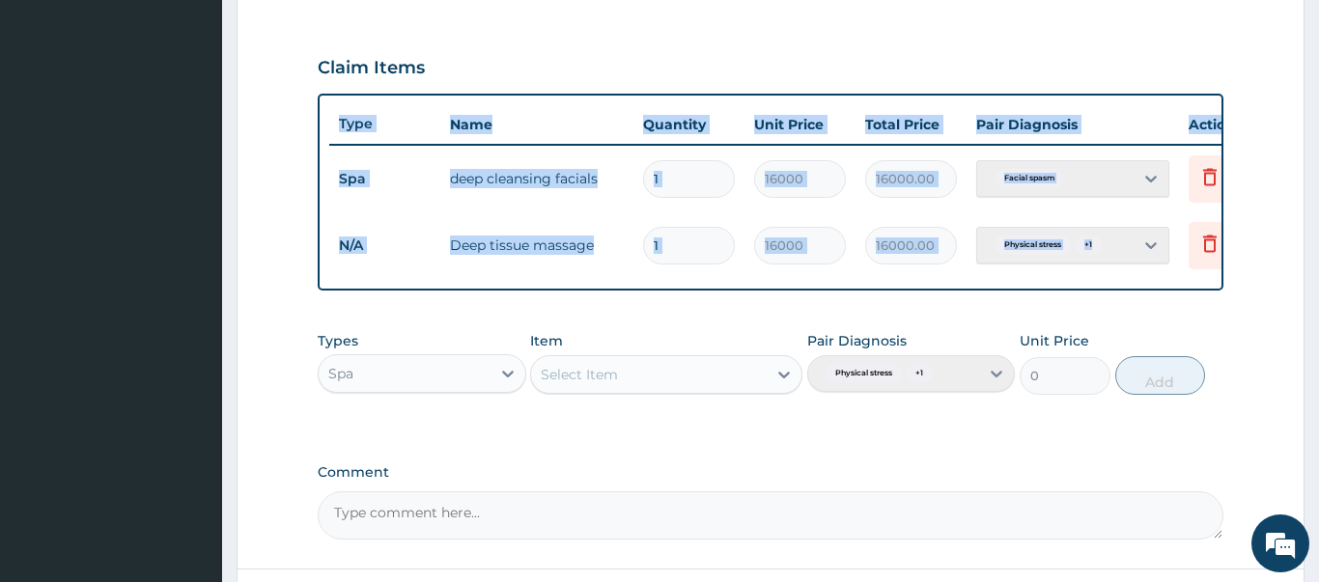
click at [1285, 361] on form "Step 2 of 2 PA Code / Prescription Code PA/124DC6 Encounter Date [DATE] Importa…" at bounding box center [771, 77] width 1068 height 1201
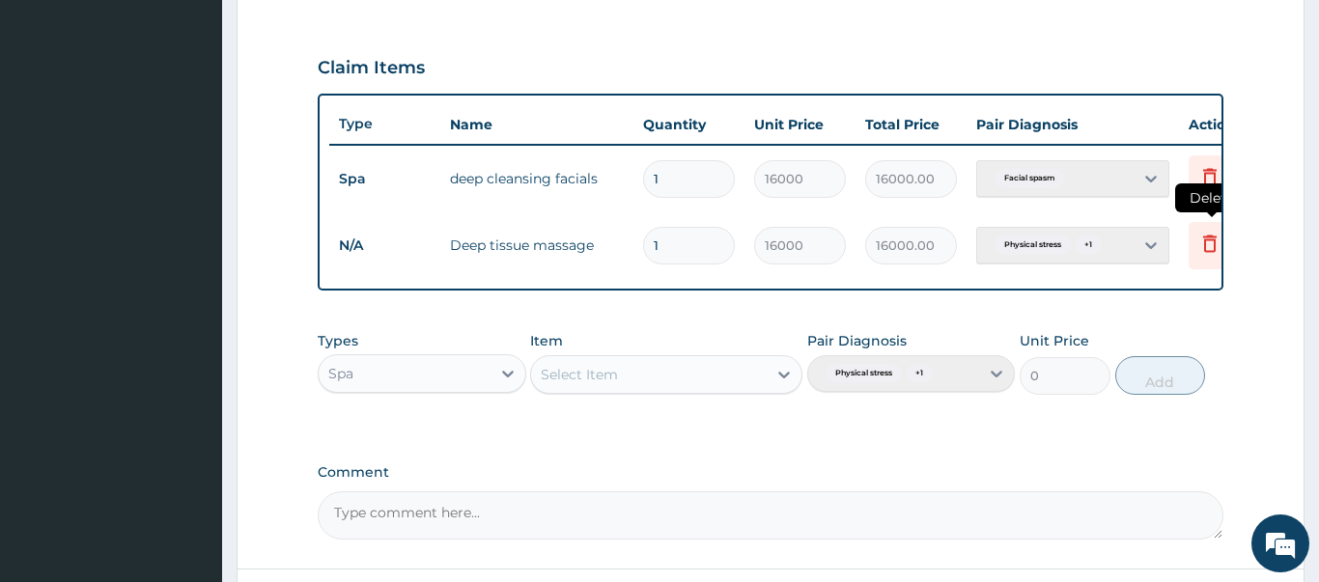
click at [1205, 238] on icon at bounding box center [1210, 243] width 14 height 17
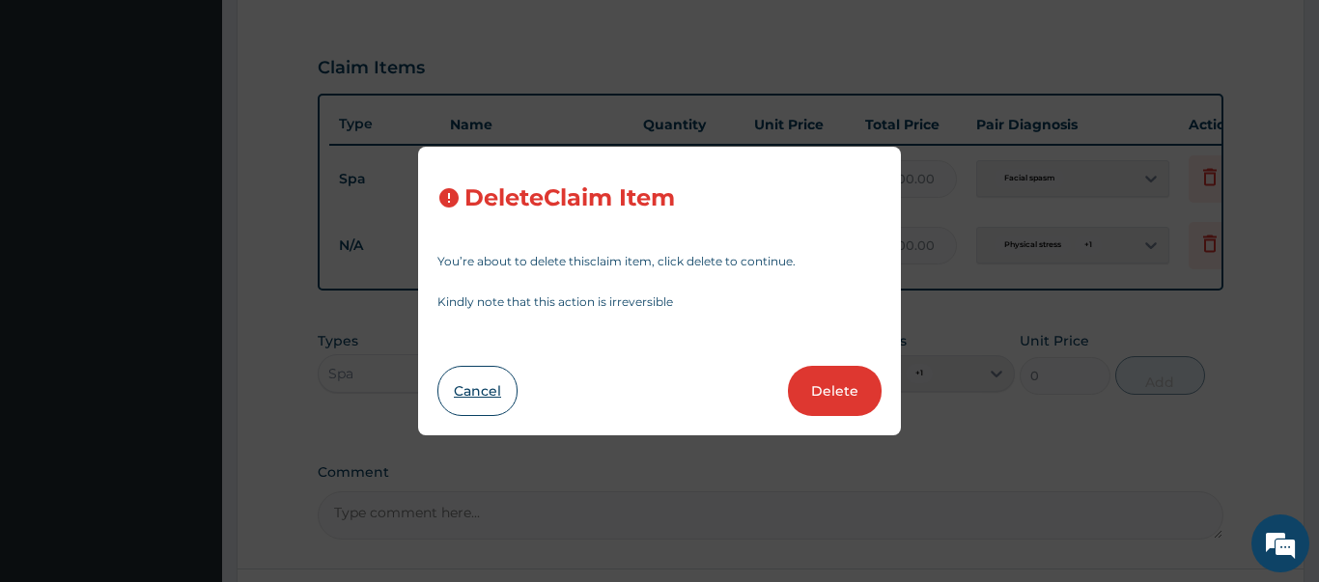
click at [479, 389] on button "Cancel" at bounding box center [478, 391] width 80 height 50
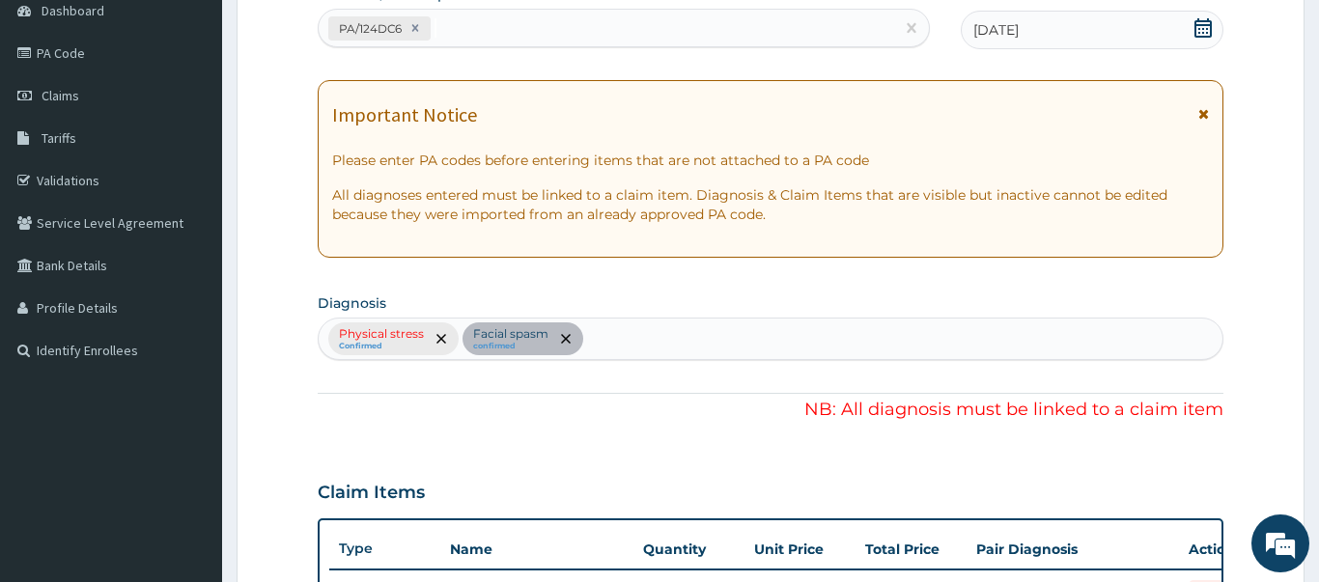
scroll to position [161, 0]
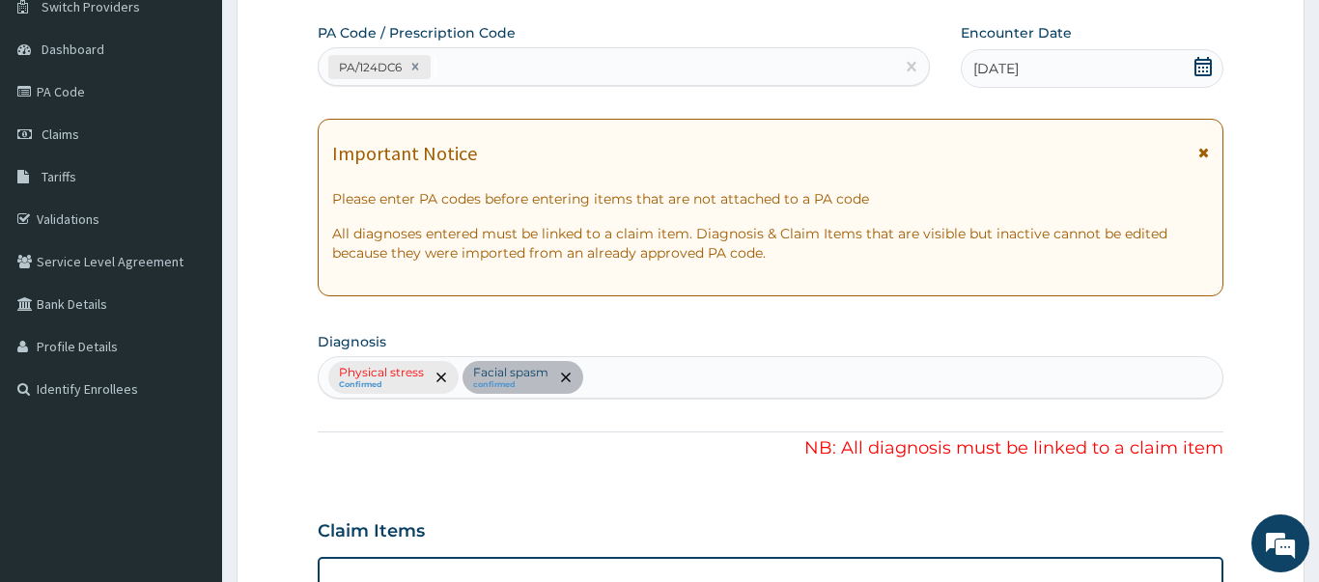
click at [456, 191] on p "Please enter PA codes before entering items that are not attached to a PA code" at bounding box center [770, 198] width 877 height 19
